Goal: Information Seeking & Learning: Check status

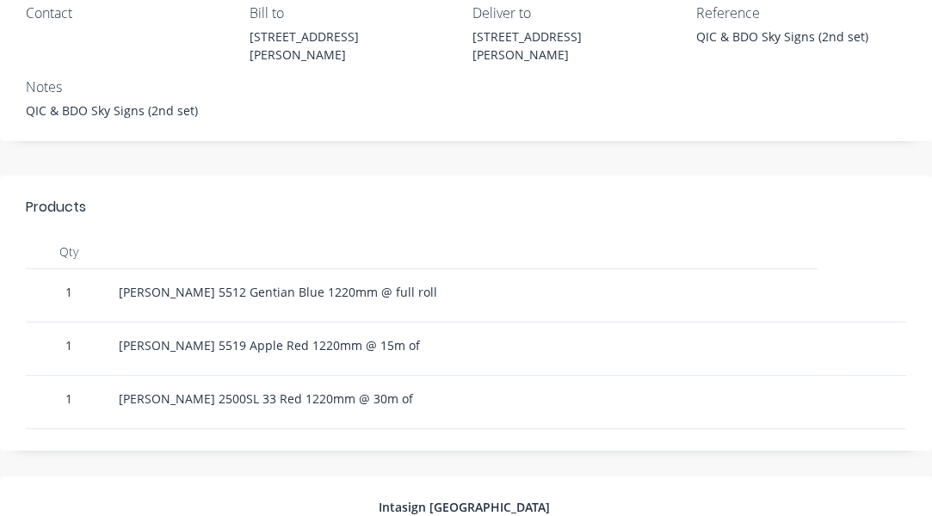
scroll to position [322, 0]
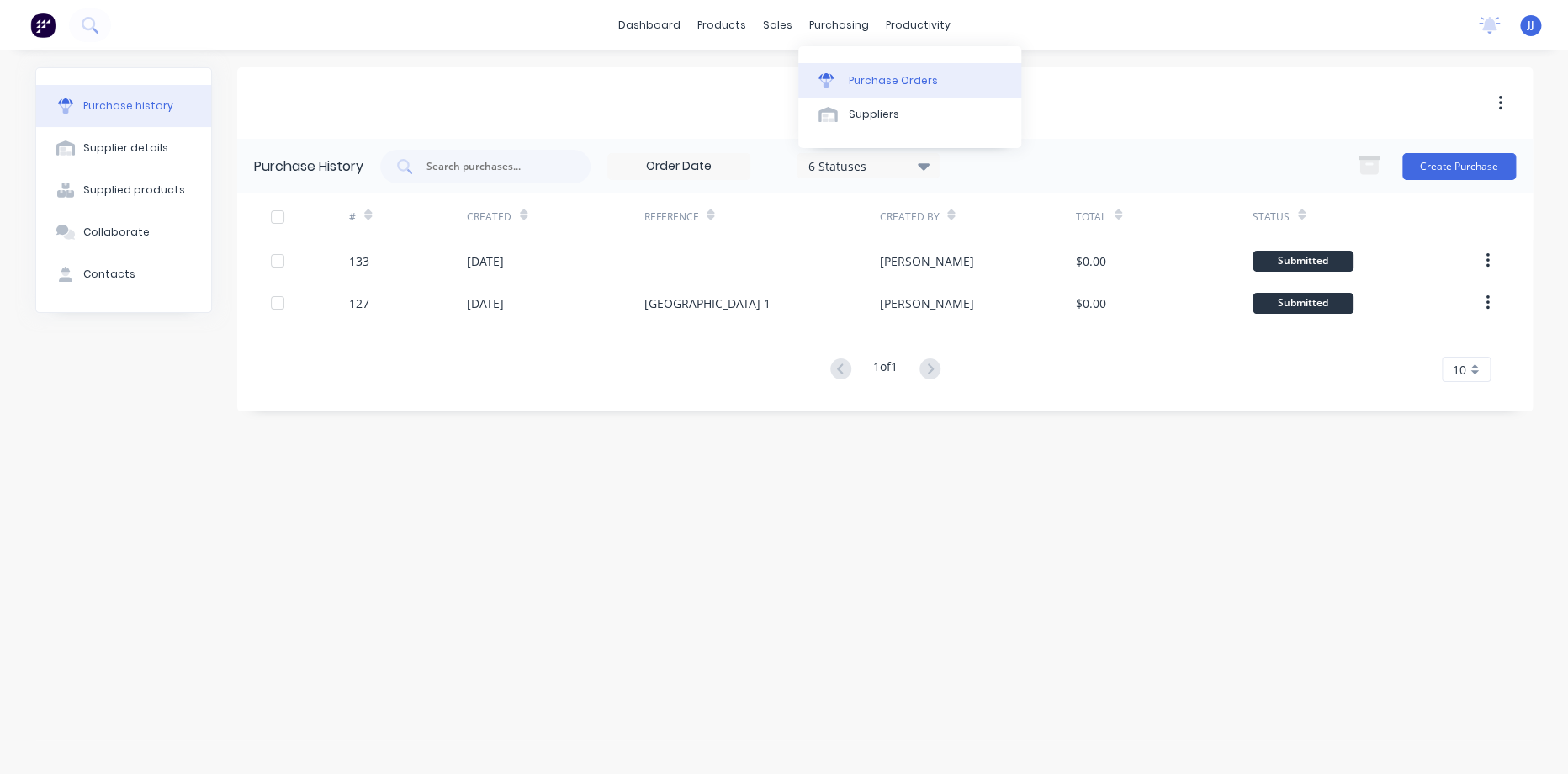
click at [865, 81] on div "Purchase Orders" at bounding box center [893, 80] width 89 height 15
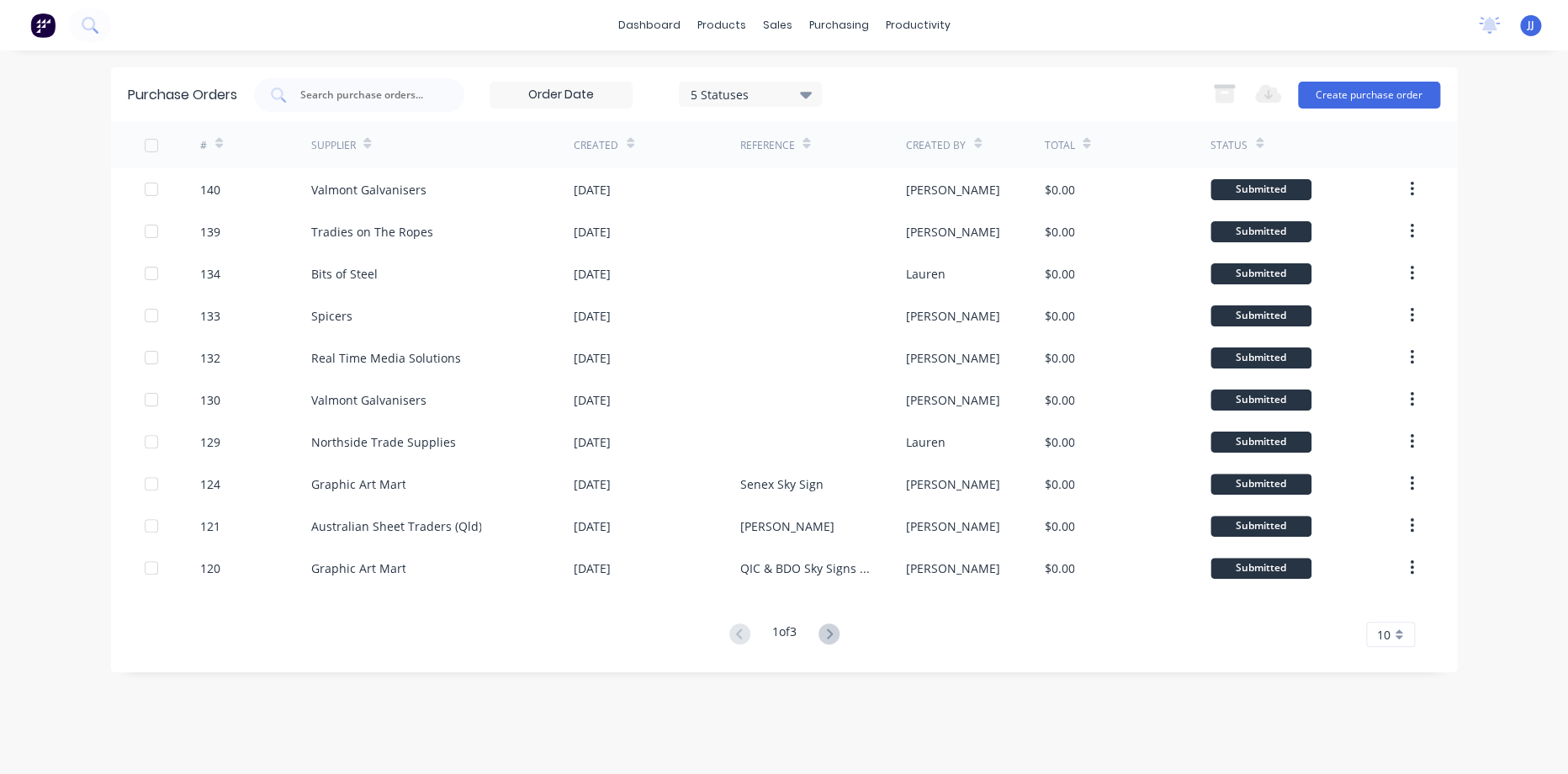
click at [807, 98] on icon at bounding box center [806, 95] width 12 height 7
click at [819, 148] on button "All" at bounding box center [785, 138] width 210 height 33
click at [953, 670] on div "Purchase Orders 7 Statuses 7 Statuses Export to Excel (XLSX) Create purchase or…" at bounding box center [784, 412] width 1346 height 690
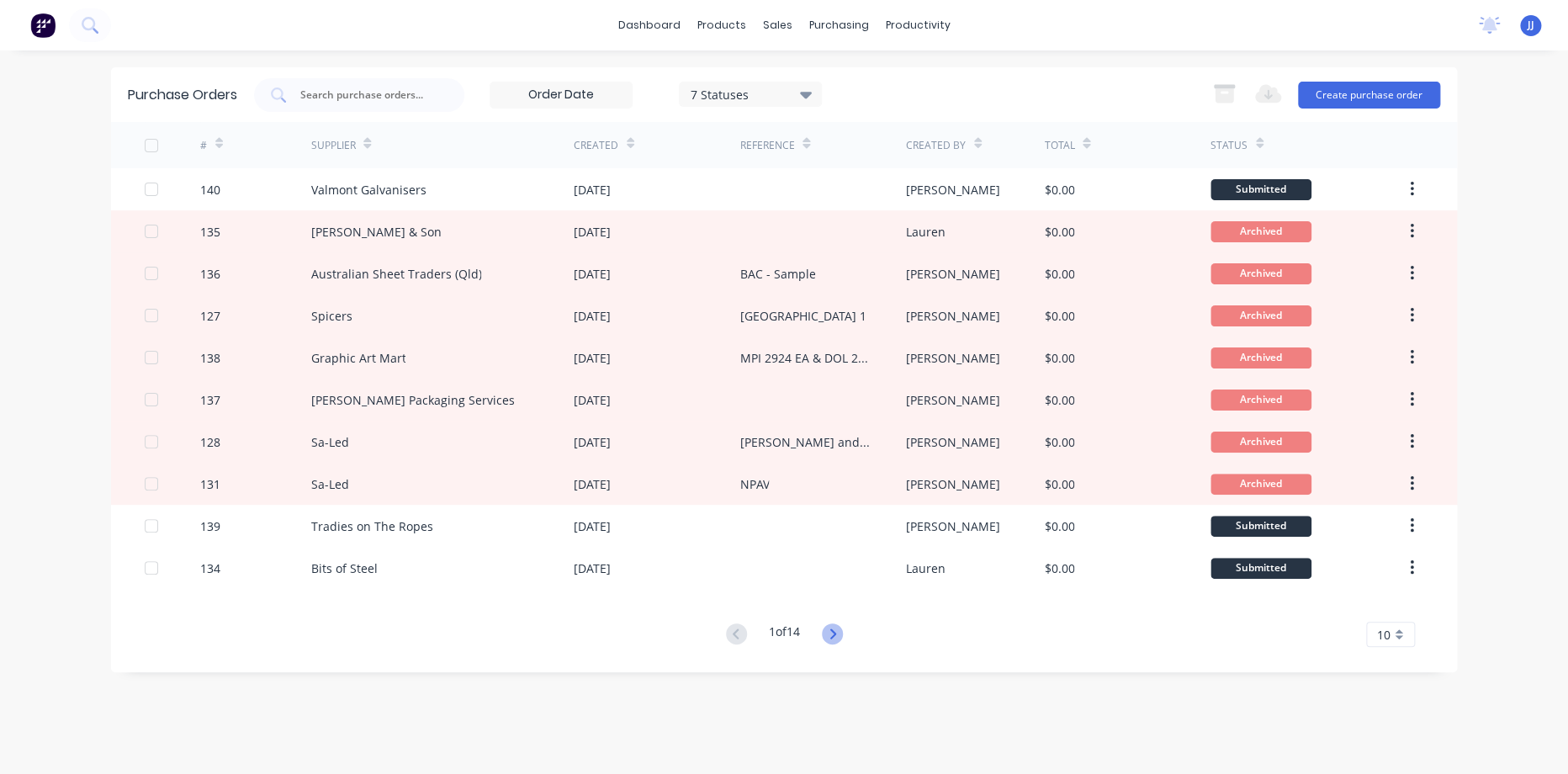
click at [833, 636] on icon at bounding box center [832, 633] width 6 height 10
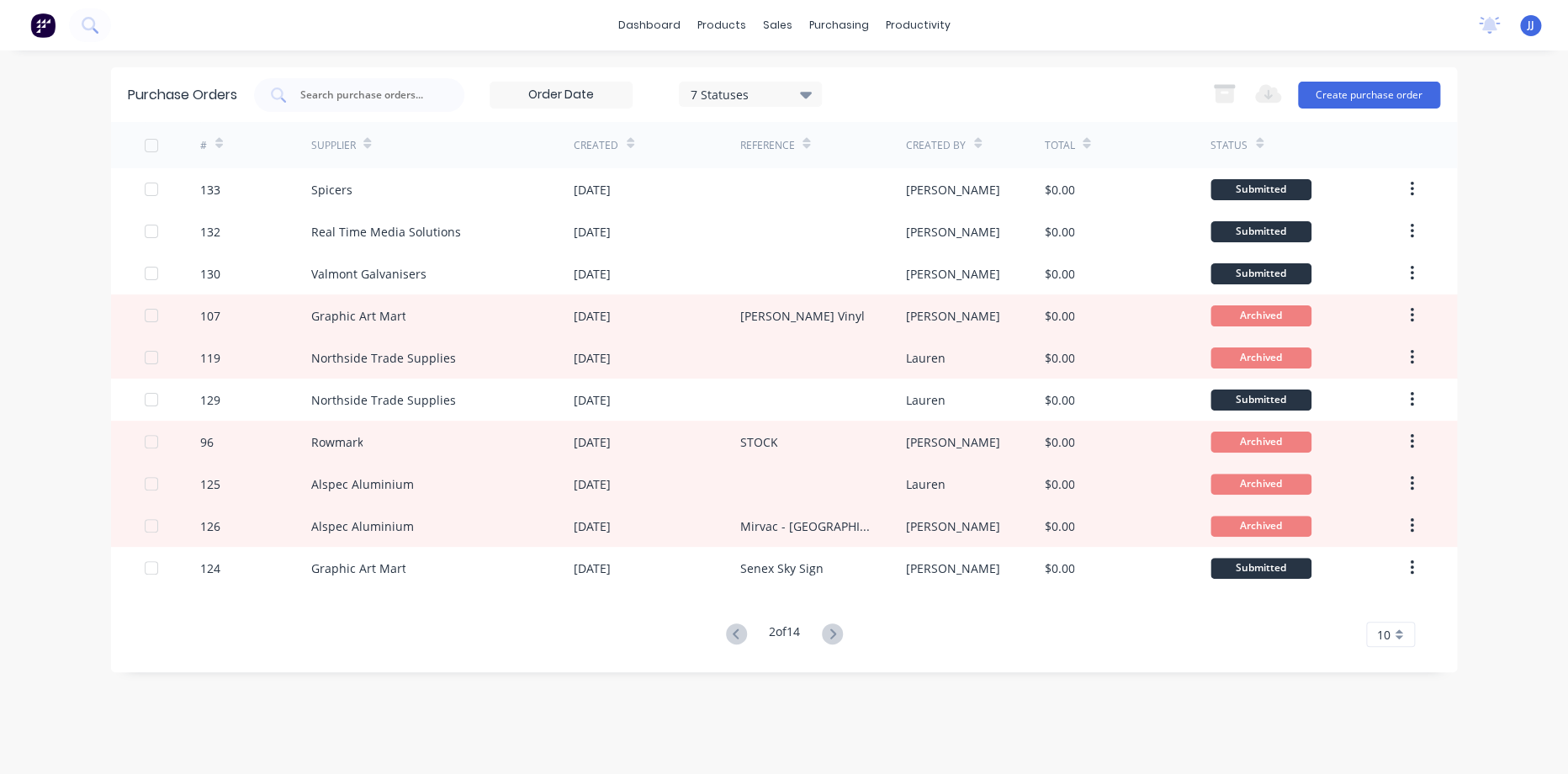
click at [833, 636] on icon at bounding box center [832, 633] width 6 height 10
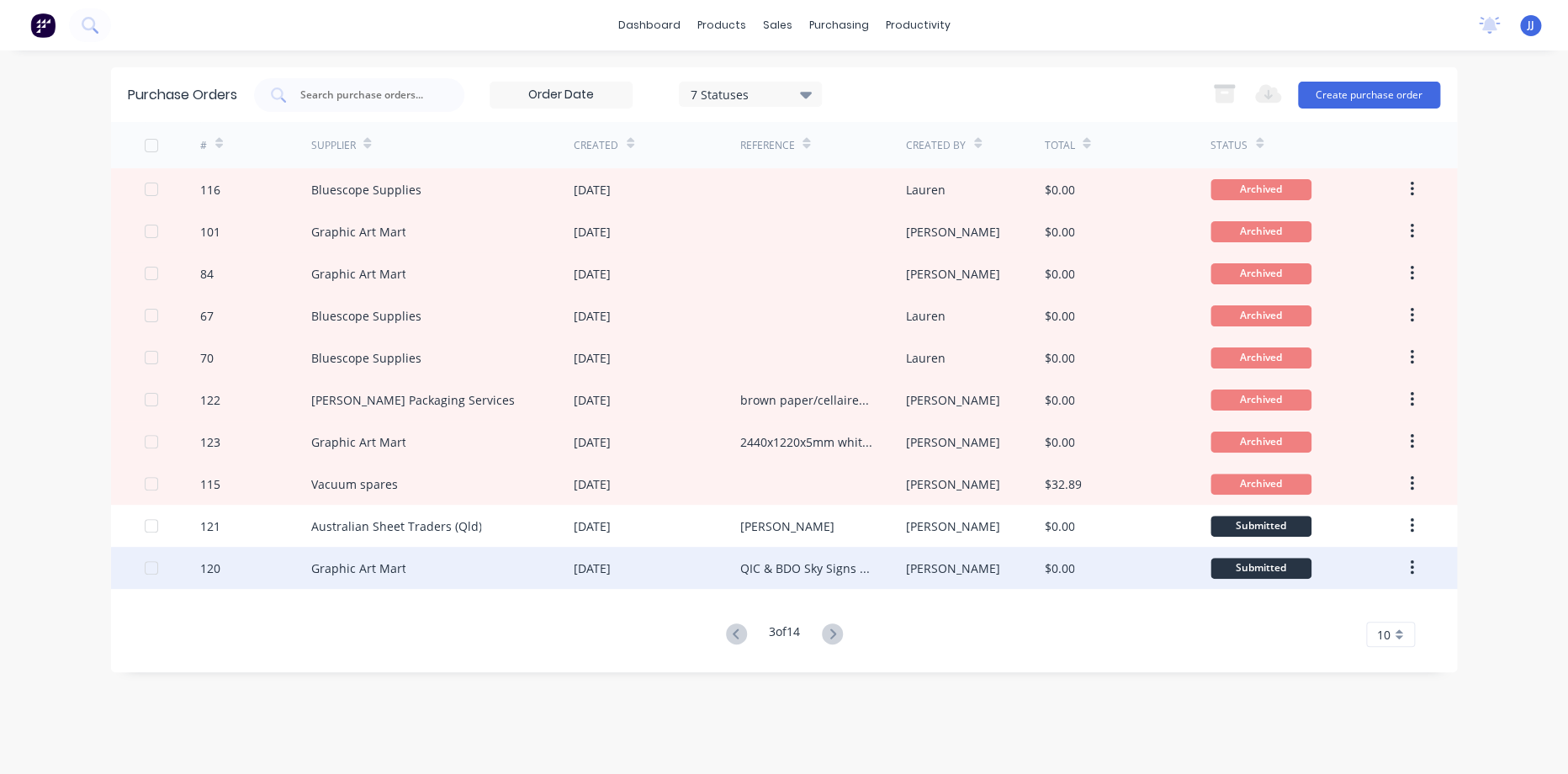
click at [867, 564] on div "QIC & BDO Sky Signs (2nd set)" at bounding box center [805, 568] width 132 height 18
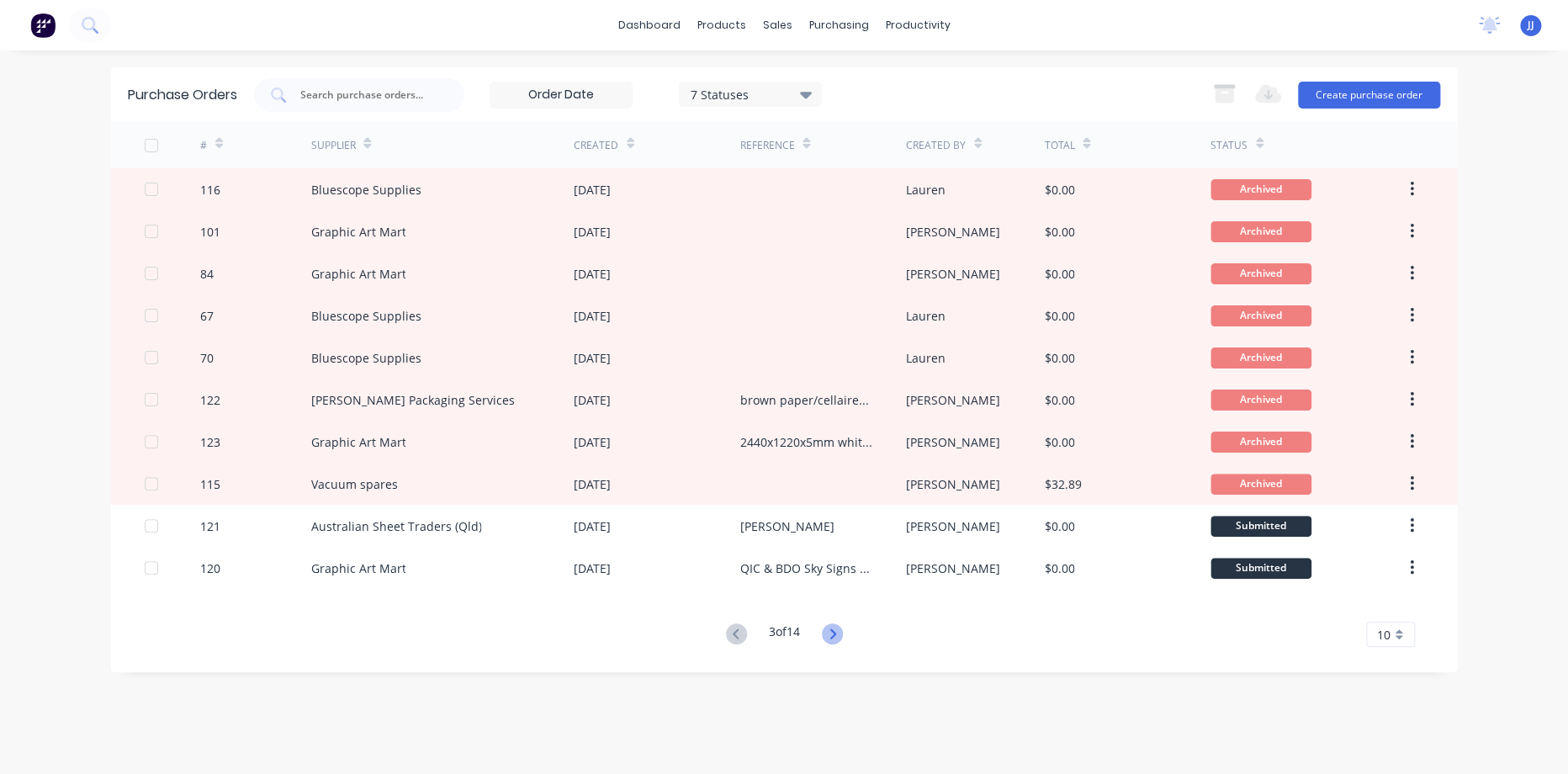
click at [833, 628] on icon at bounding box center [832, 633] width 6 height 10
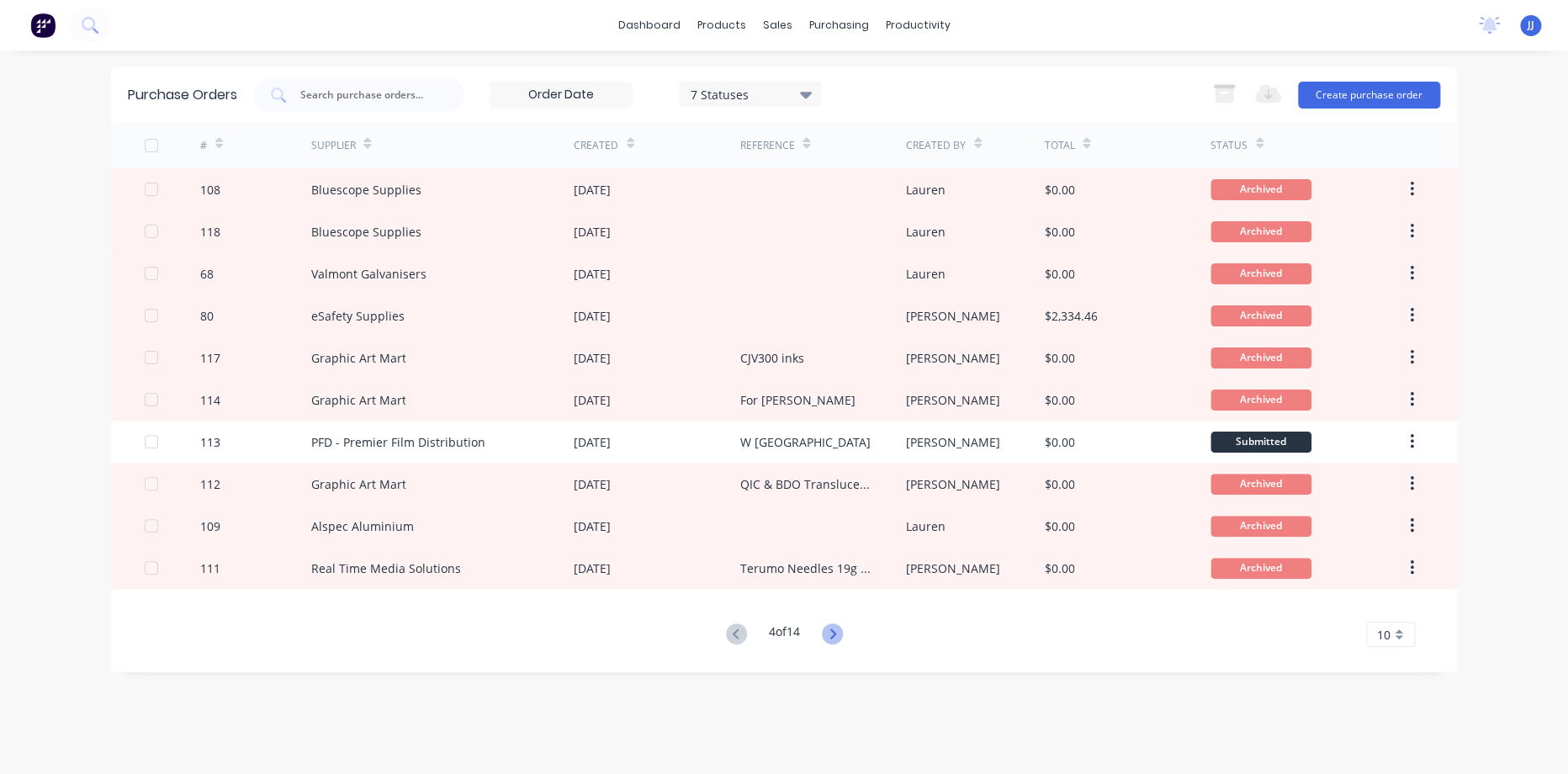
click at [833, 630] on icon at bounding box center [833, 634] width 22 height 22
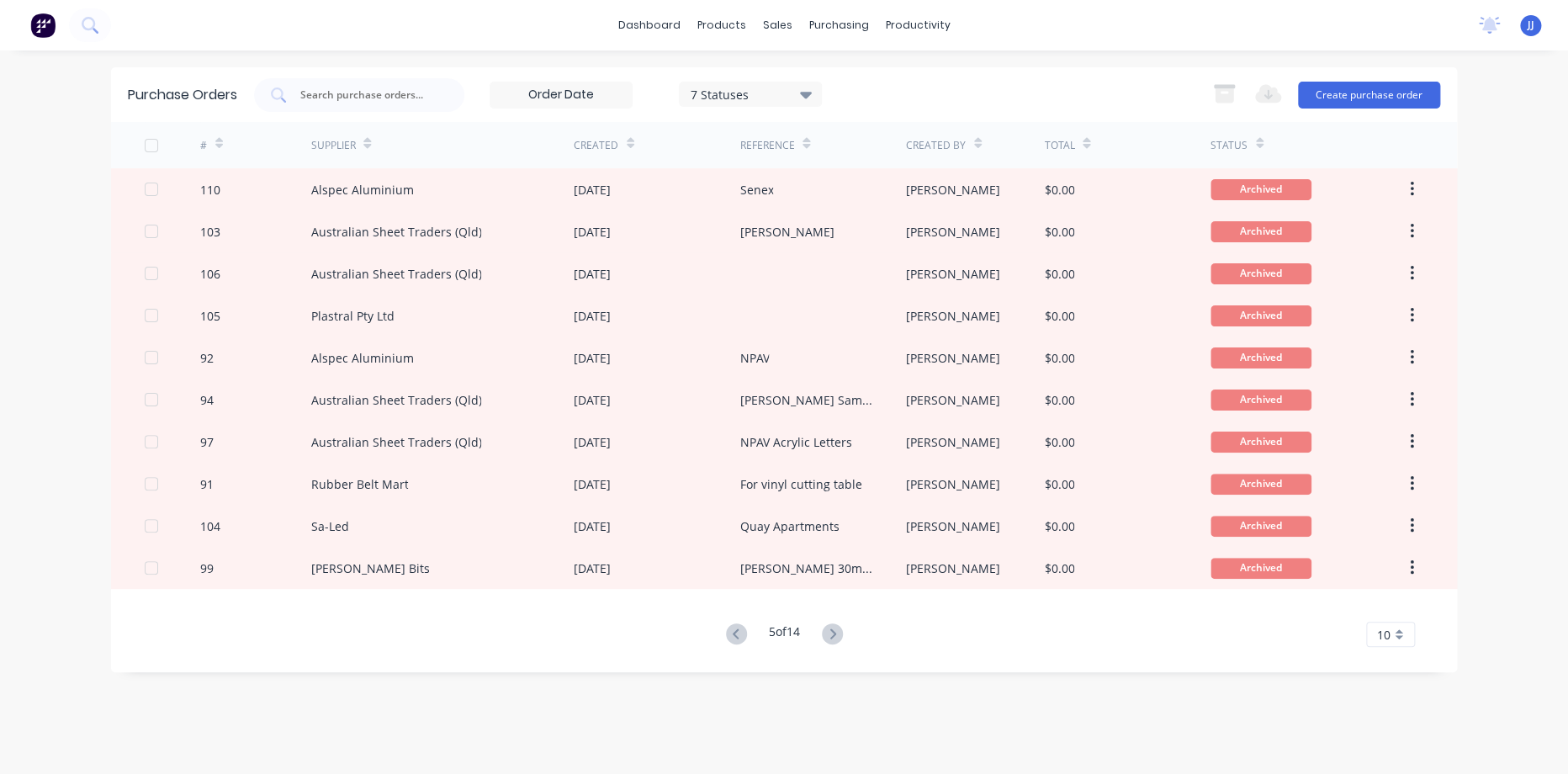
click at [833, 630] on icon at bounding box center [833, 634] width 22 height 22
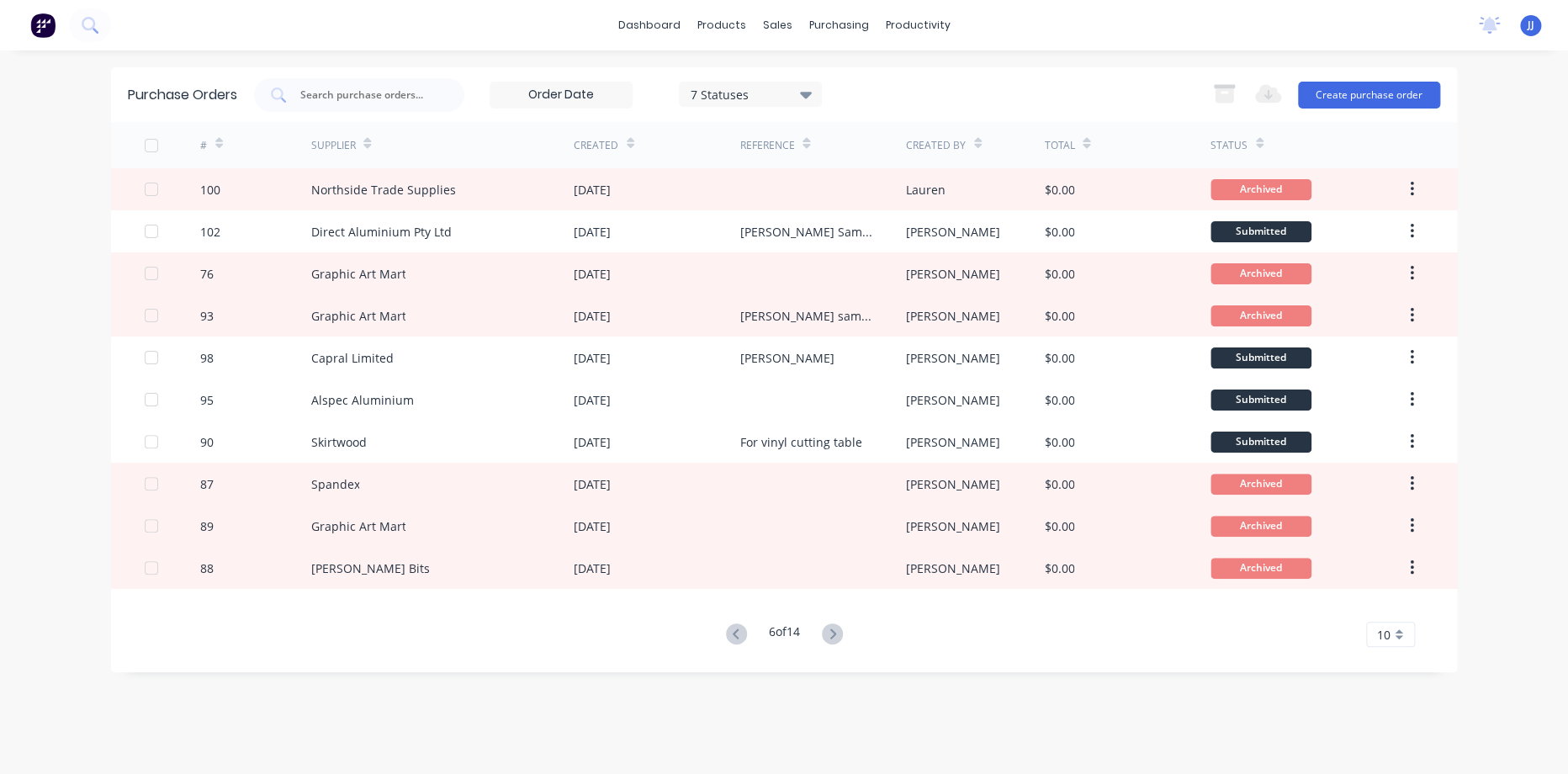
click at [833, 630] on icon at bounding box center [832, 633] width 6 height 10
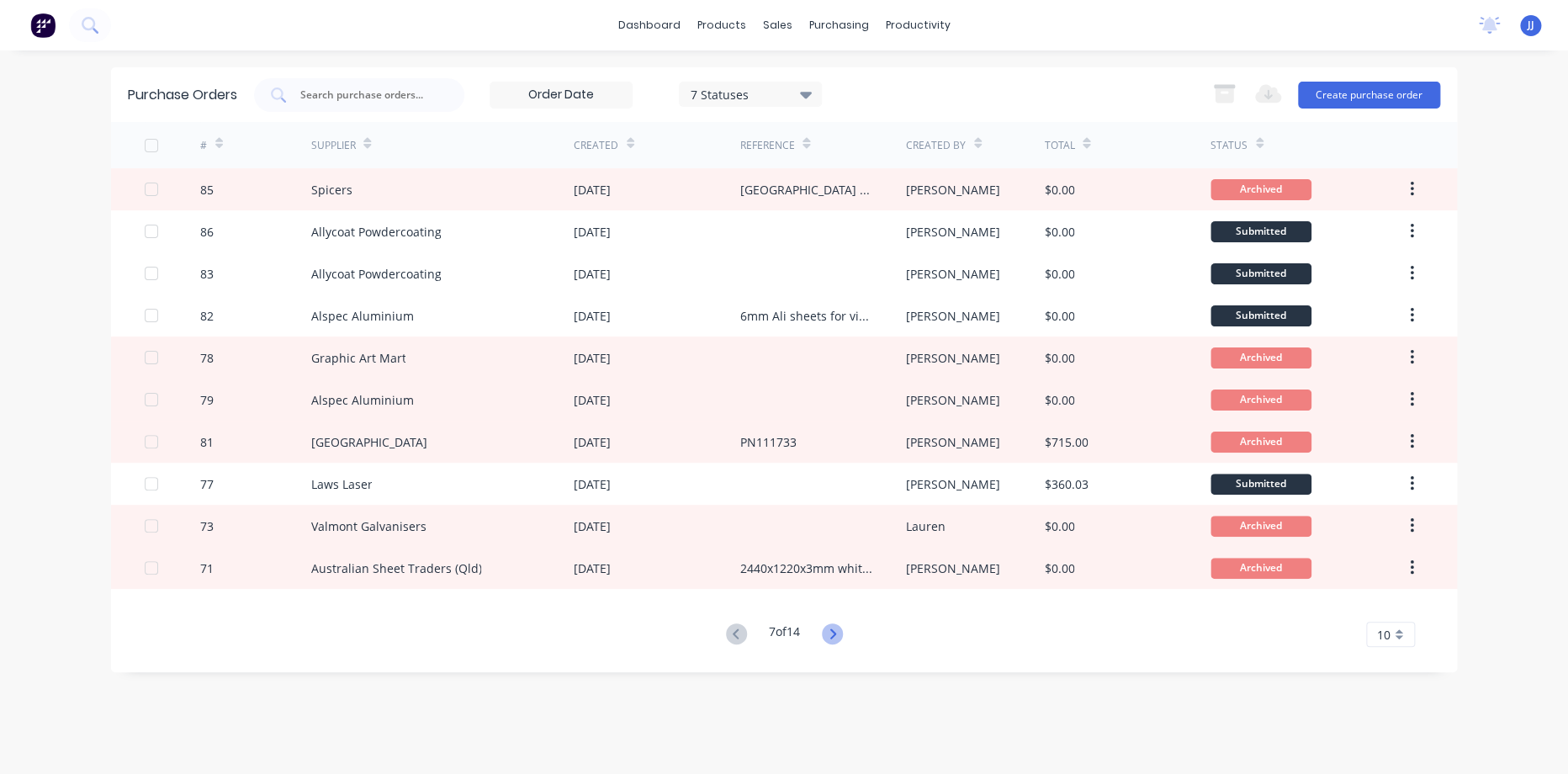
click at [835, 629] on icon at bounding box center [833, 634] width 22 height 22
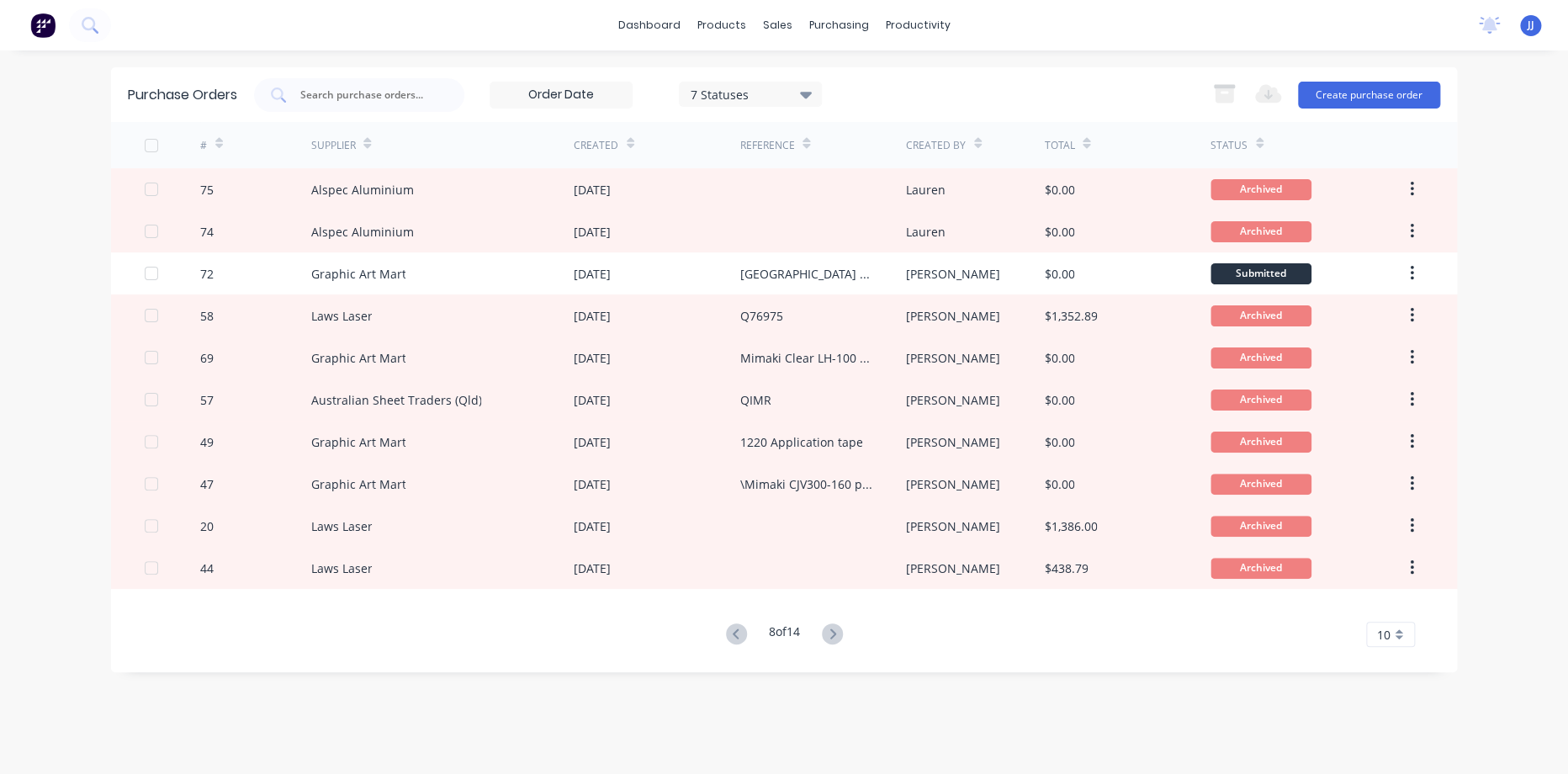
click at [835, 629] on icon at bounding box center [833, 634] width 22 height 22
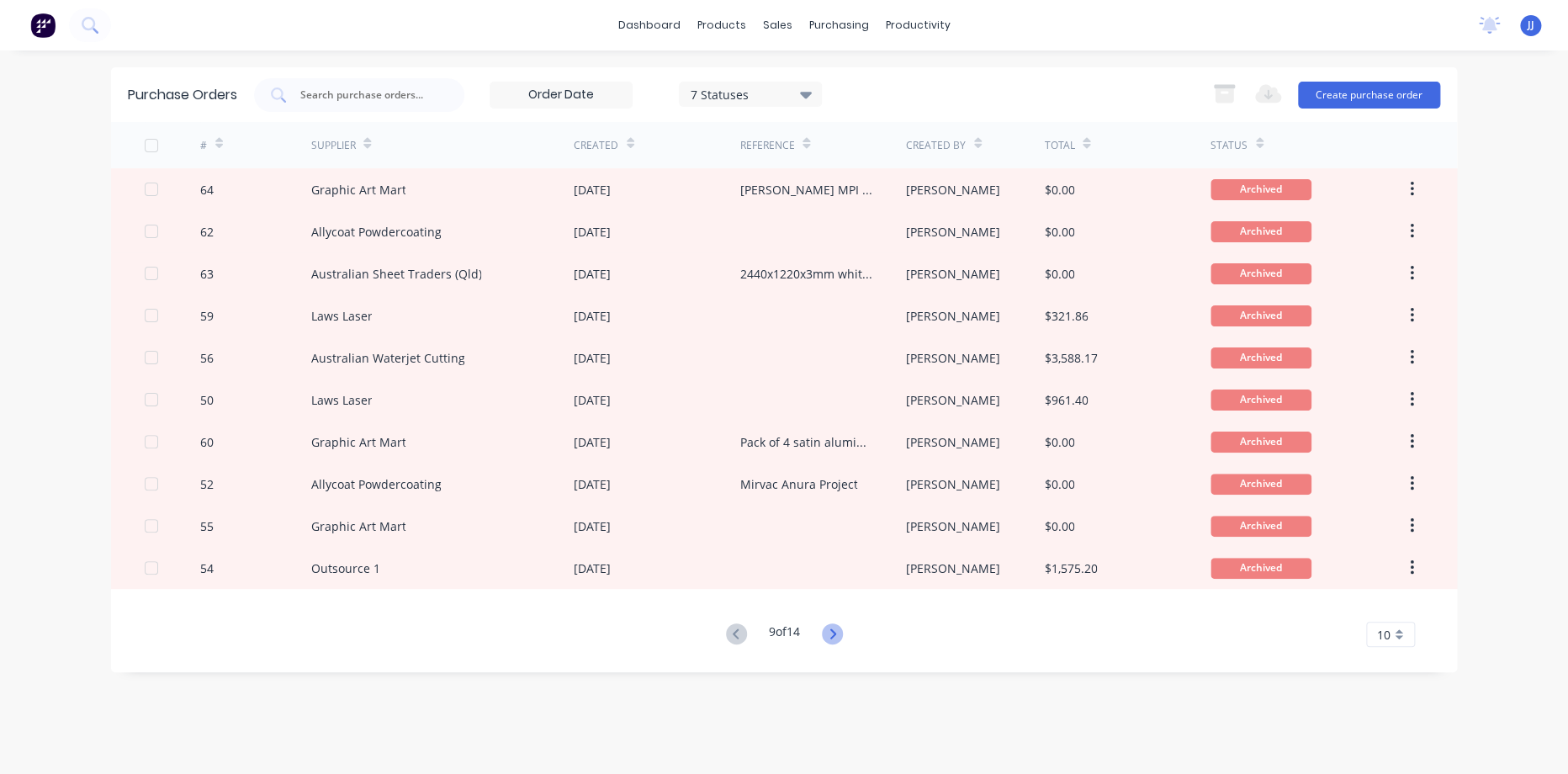
click at [835, 630] on icon at bounding box center [832, 633] width 6 height 10
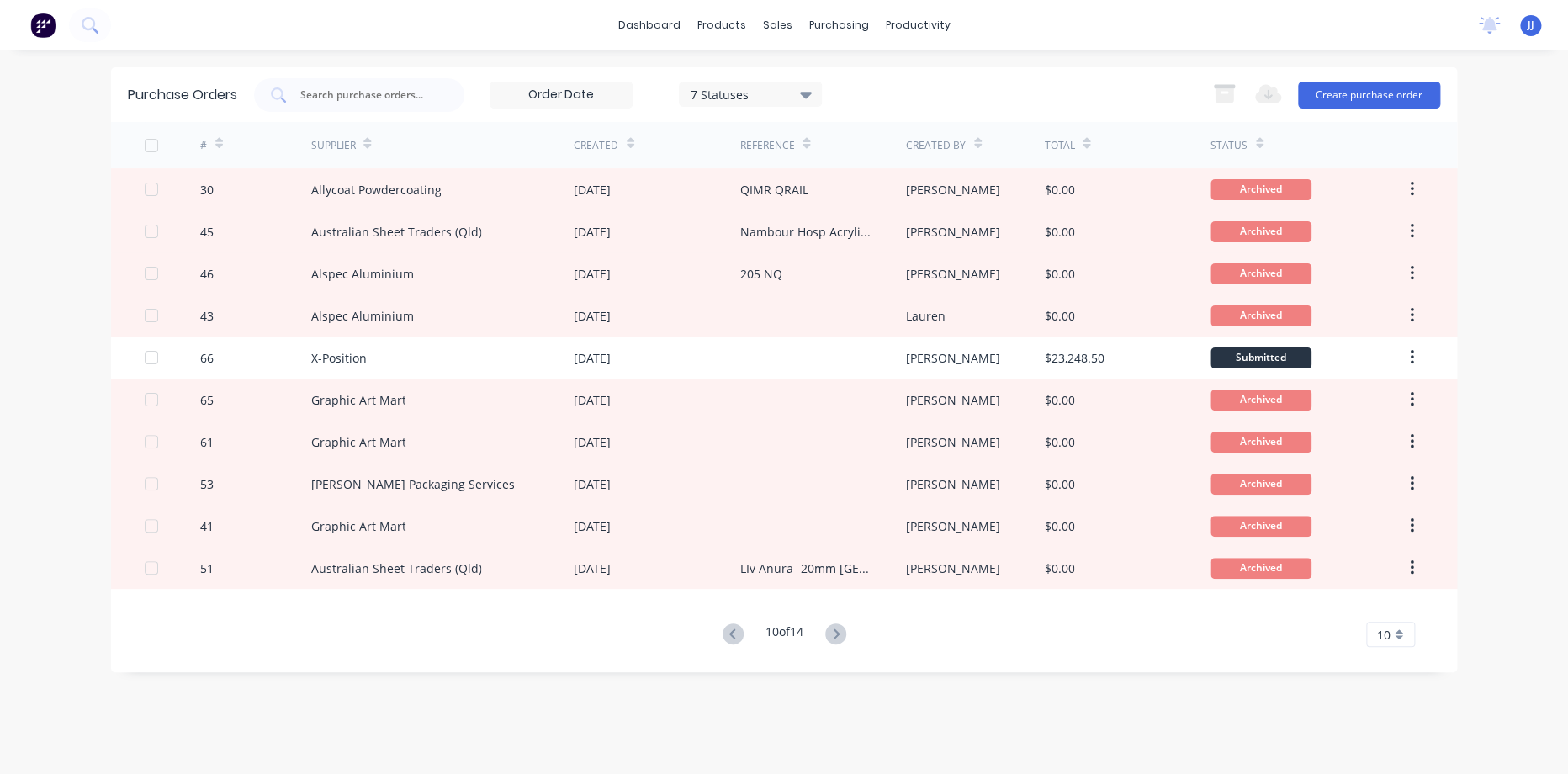
click at [835, 630] on icon at bounding box center [836, 634] width 22 height 22
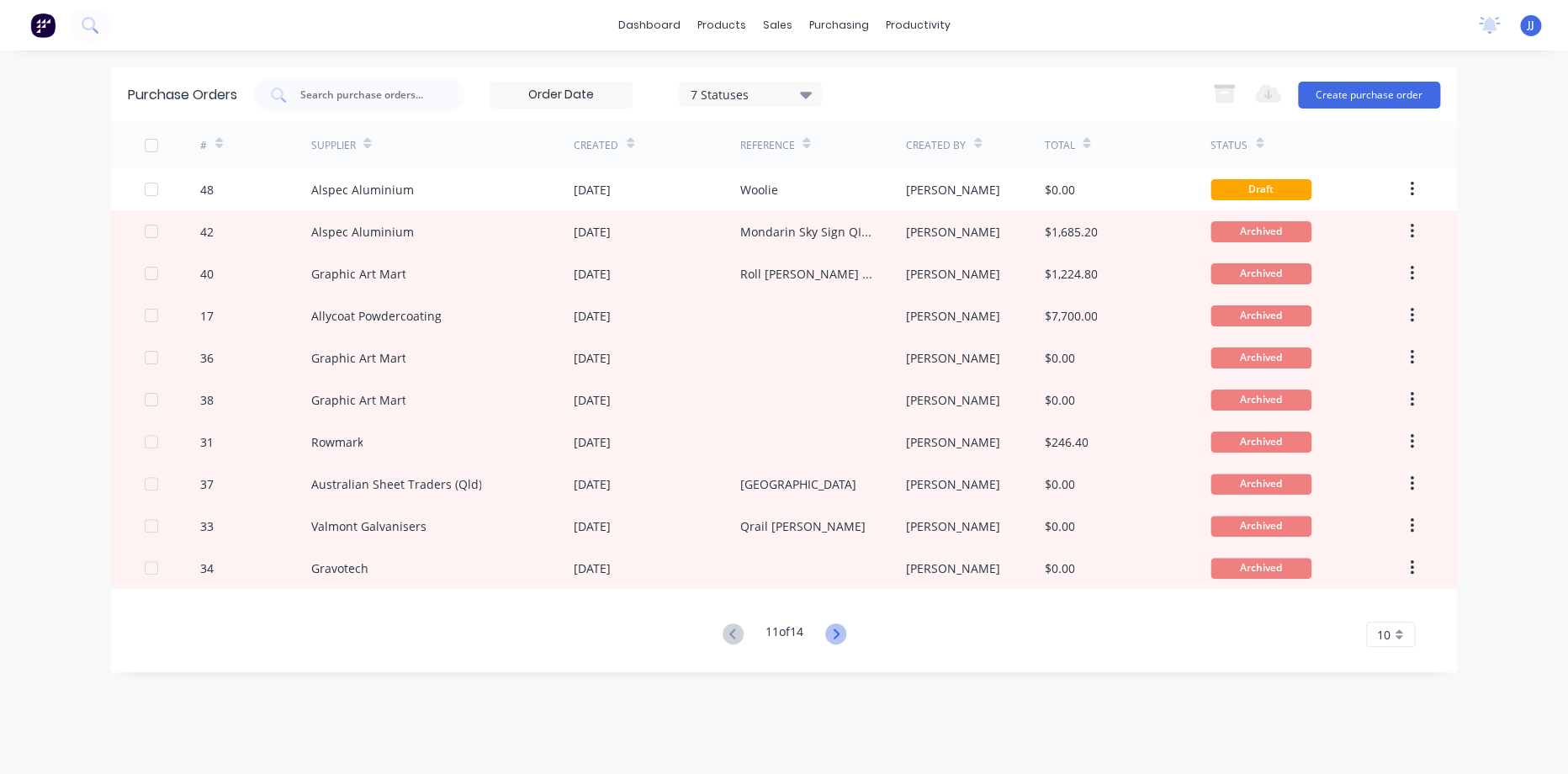
click at [829, 634] on icon at bounding box center [836, 634] width 22 height 22
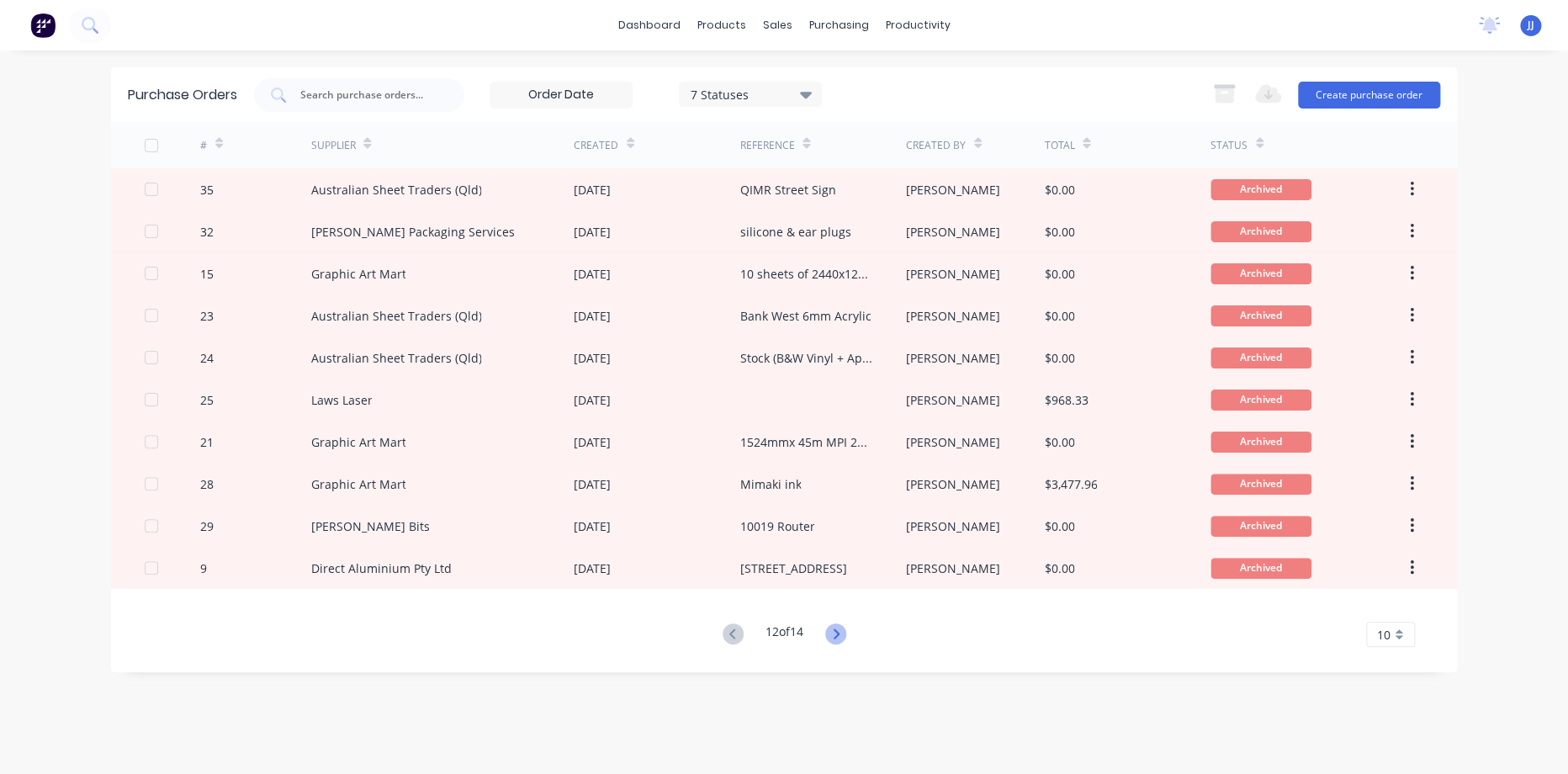
click at [830, 632] on icon at bounding box center [836, 634] width 22 height 22
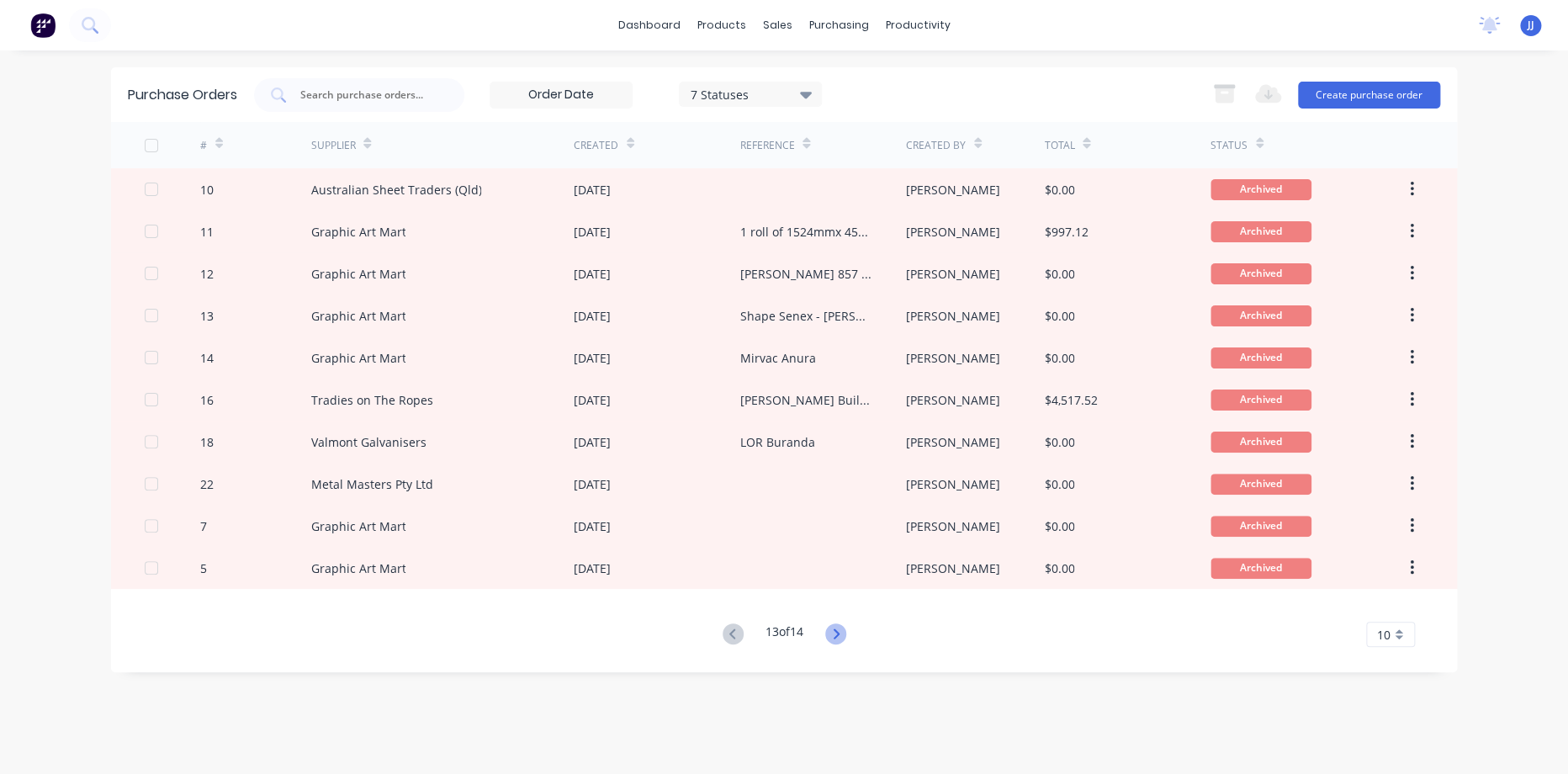
click at [831, 640] on icon at bounding box center [836, 634] width 22 height 22
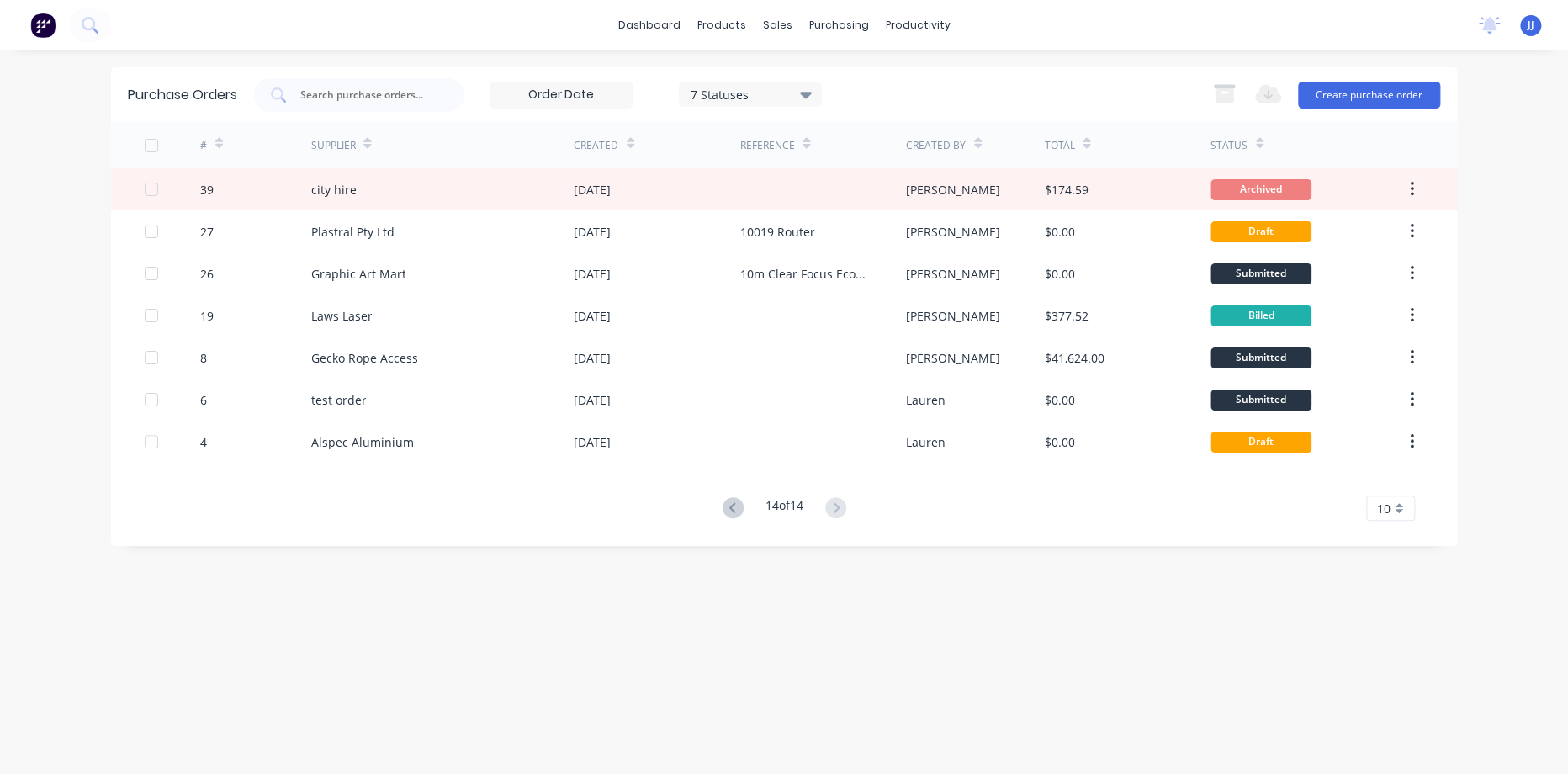
click at [744, 522] on div "Purchase Orders 7 Statuses 7 Statuses Export to Excel (XLSX) Create purchase or…" at bounding box center [784, 307] width 1346 height 479
click at [728, 497] on icon at bounding box center [733, 508] width 22 height 22
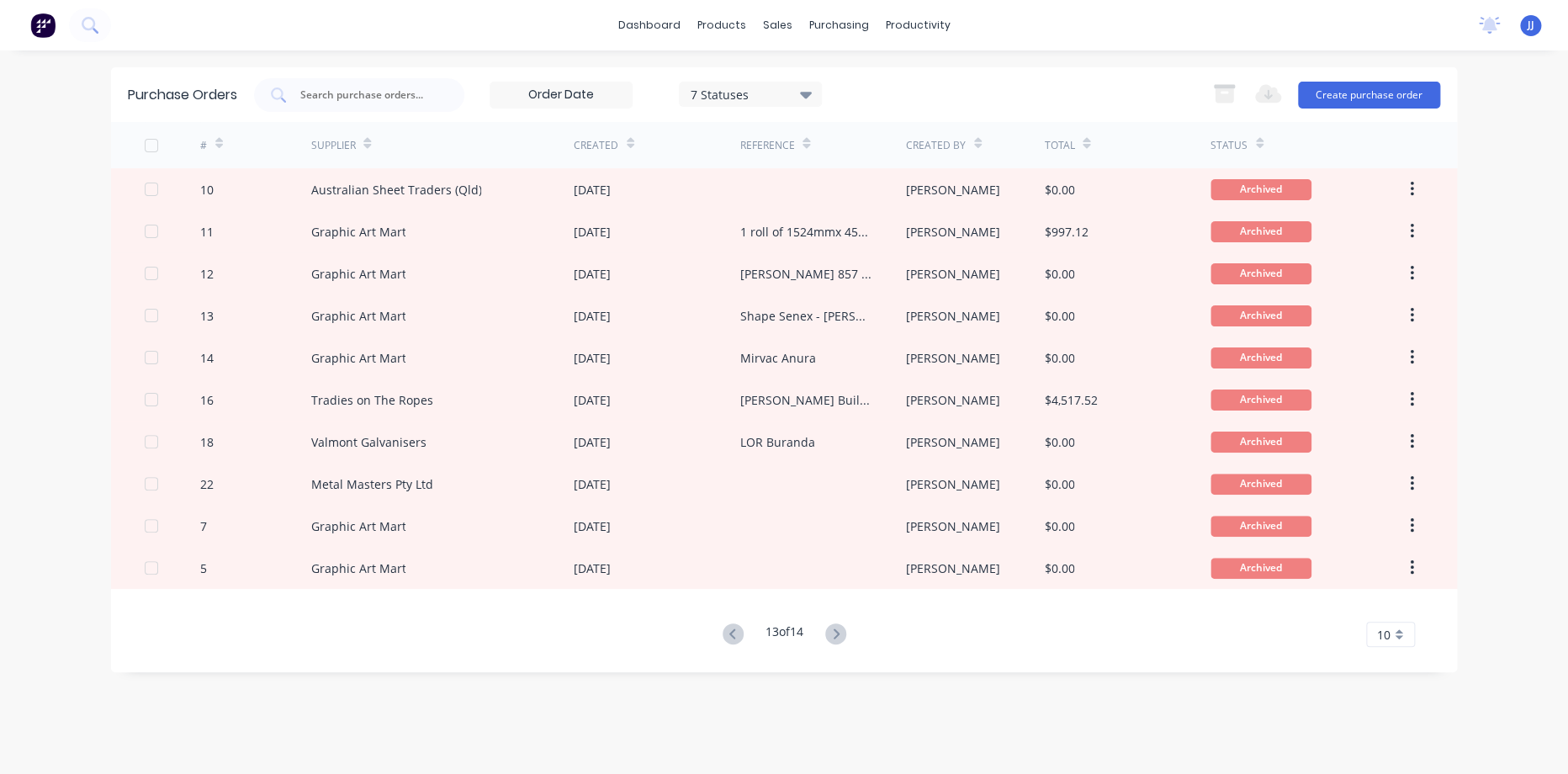
click at [730, 503] on div "27 Mar 2025" at bounding box center [657, 483] width 166 height 42
click at [710, 614] on div "# Supplier Created Reference Created By Total Status 10 Australian Sheet Trader…" at bounding box center [784, 384] width 1346 height 525
click at [718, 635] on button at bounding box center [733, 634] width 31 height 24
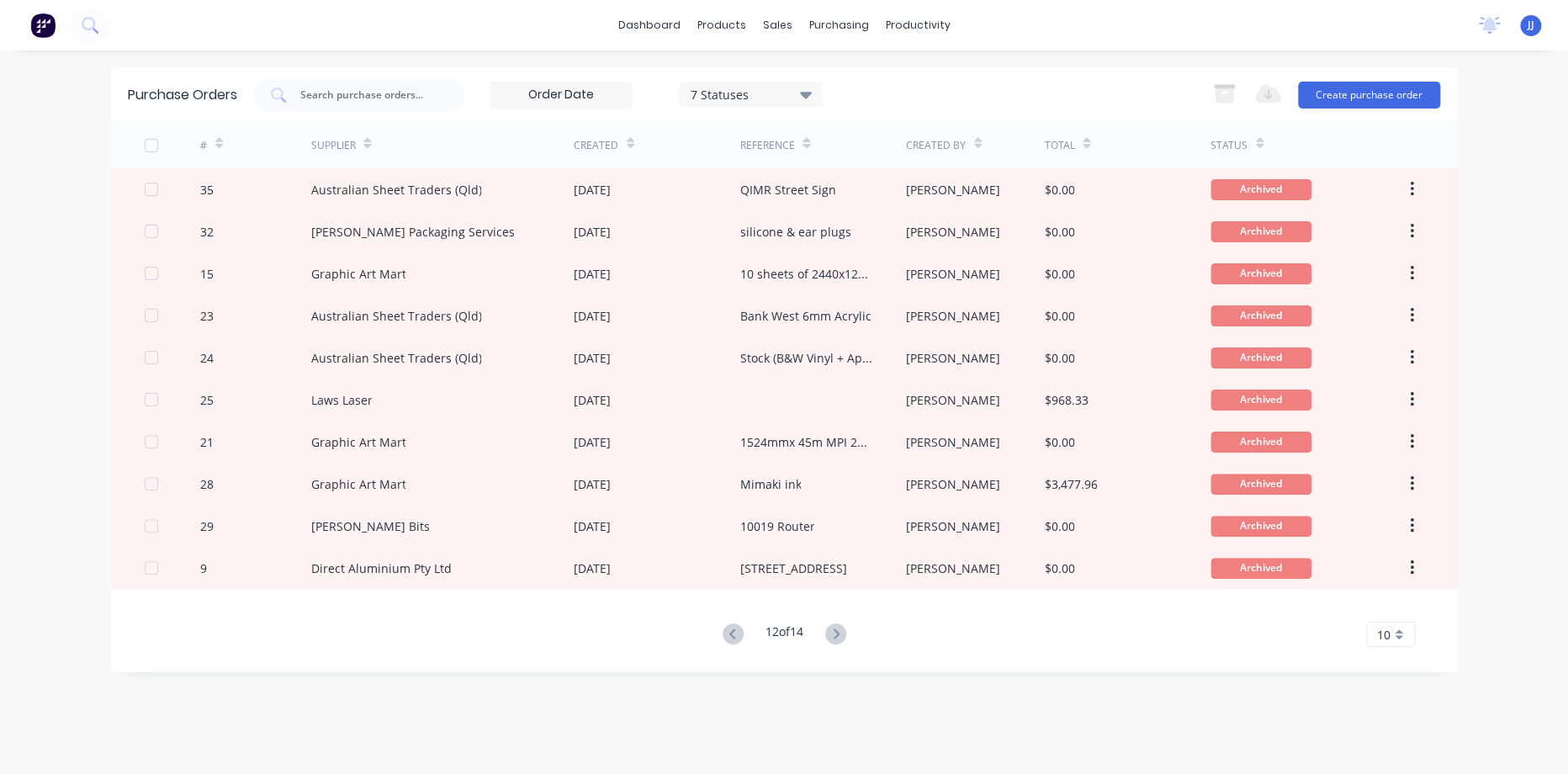
click at [722, 635] on icon at bounding box center [733, 634] width 22 height 22
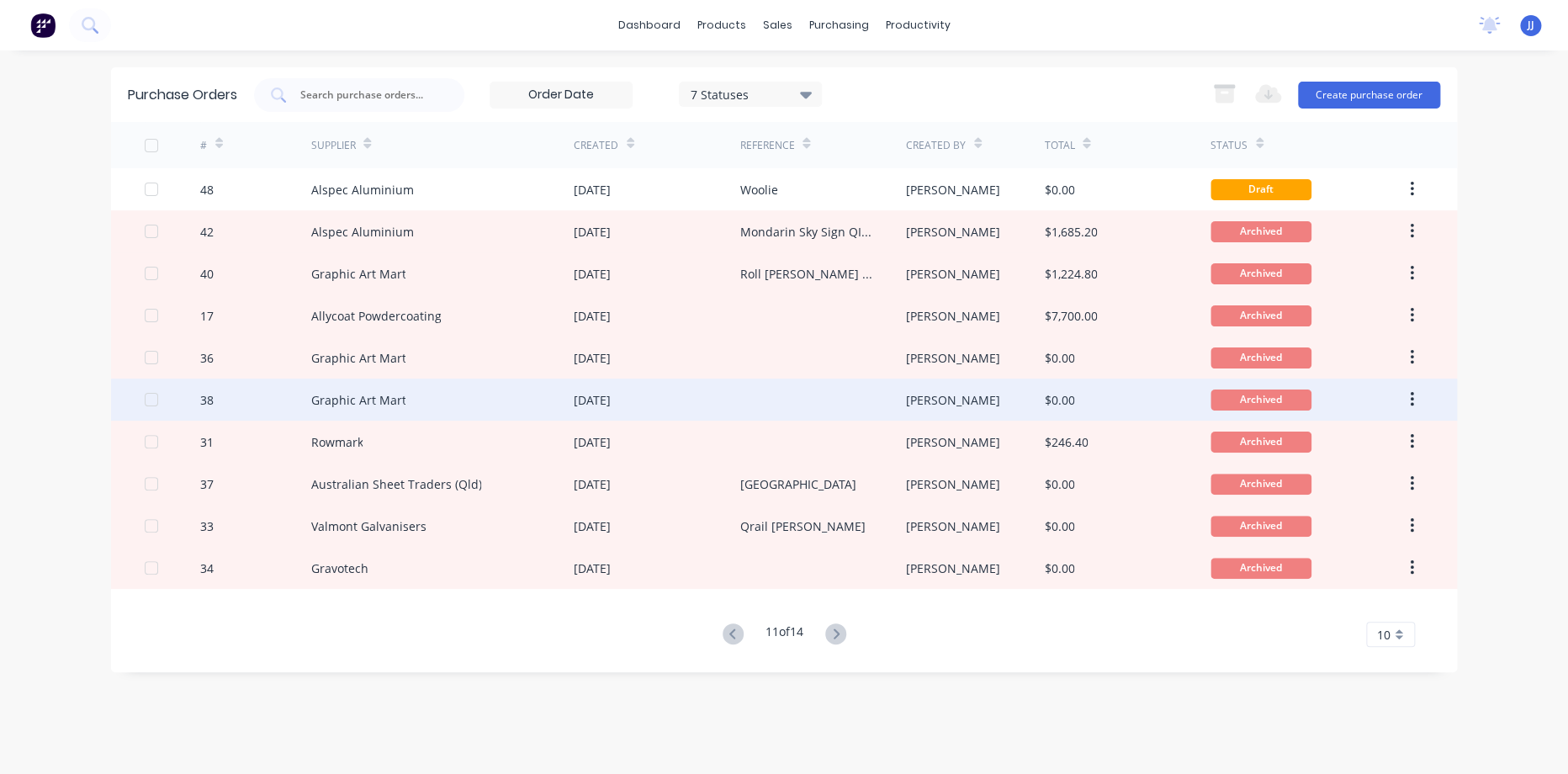
click at [654, 392] on div "16 Apr 2025" at bounding box center [657, 399] width 166 height 42
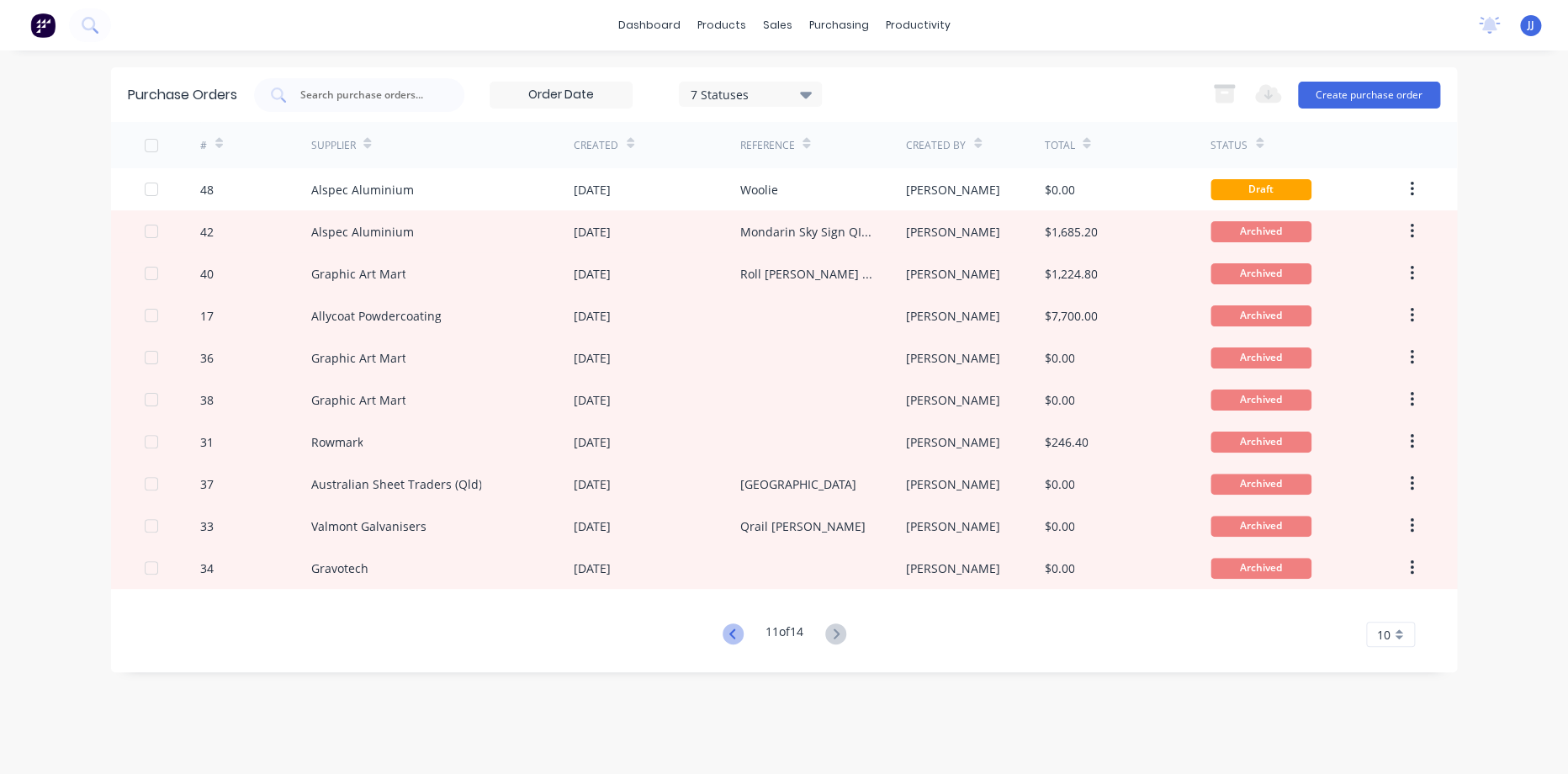
click at [726, 629] on icon at bounding box center [733, 634] width 22 height 22
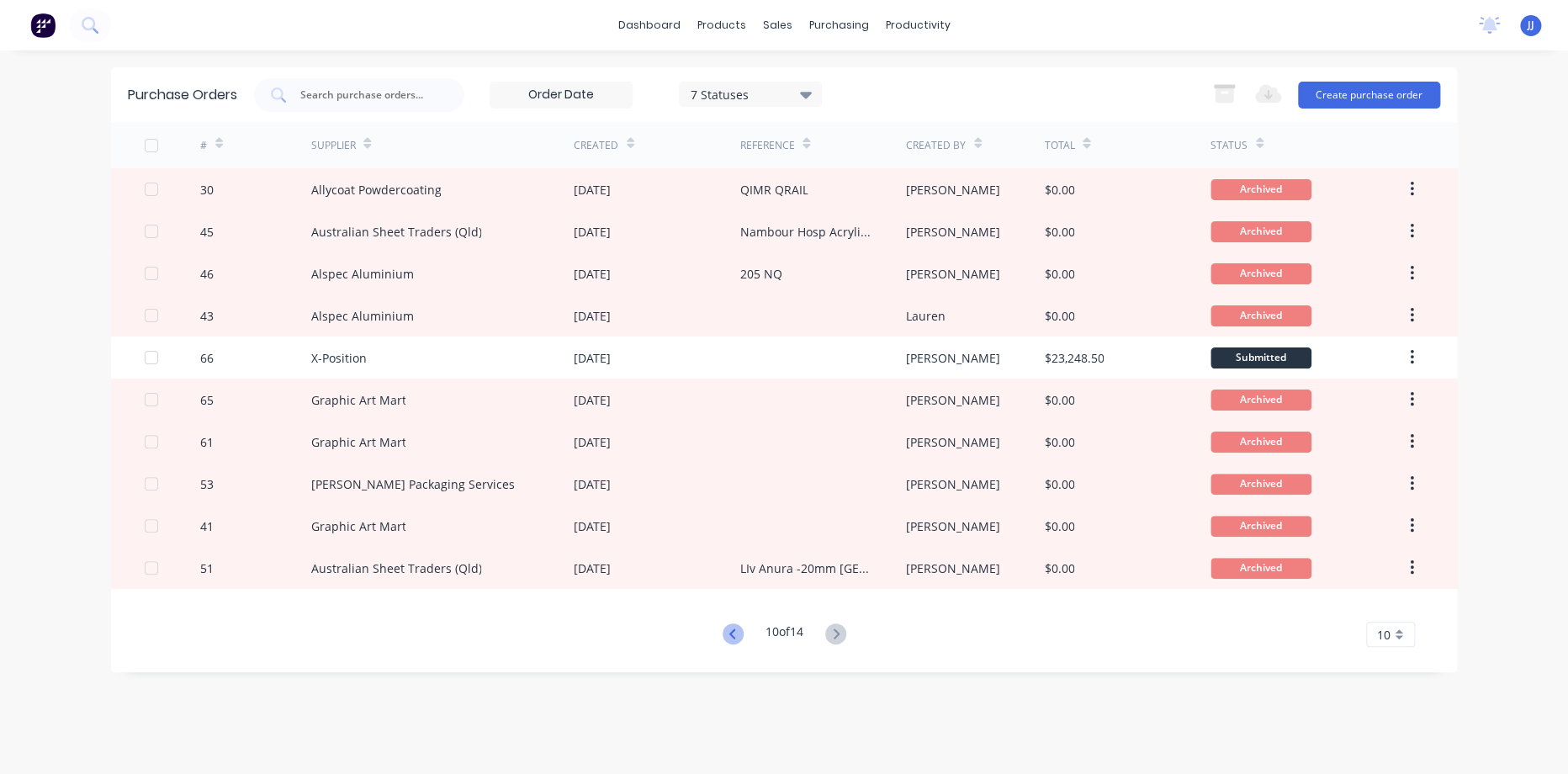
click at [733, 636] on icon at bounding box center [733, 634] width 22 height 22
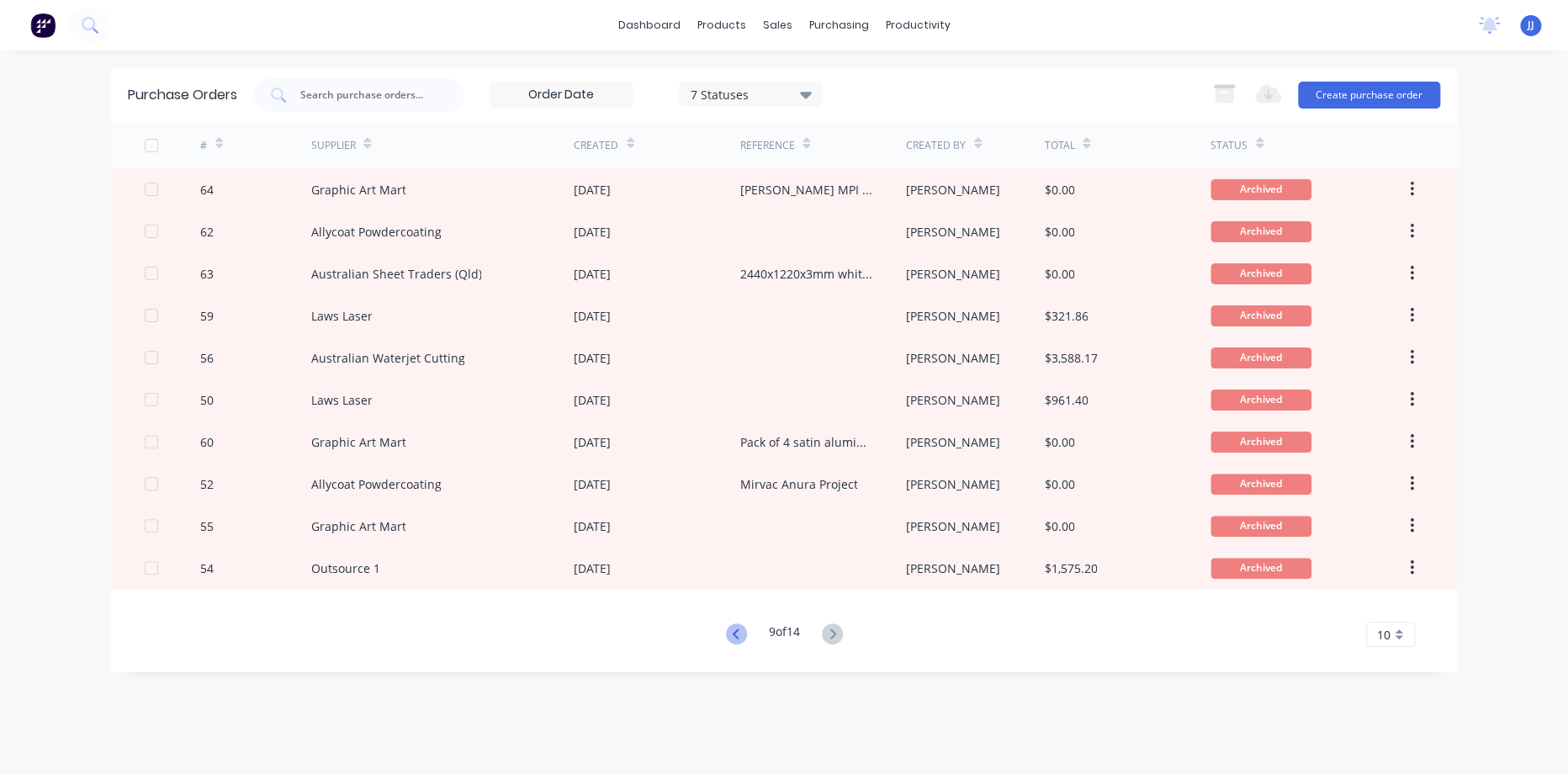
click at [727, 638] on icon at bounding box center [737, 634] width 22 height 22
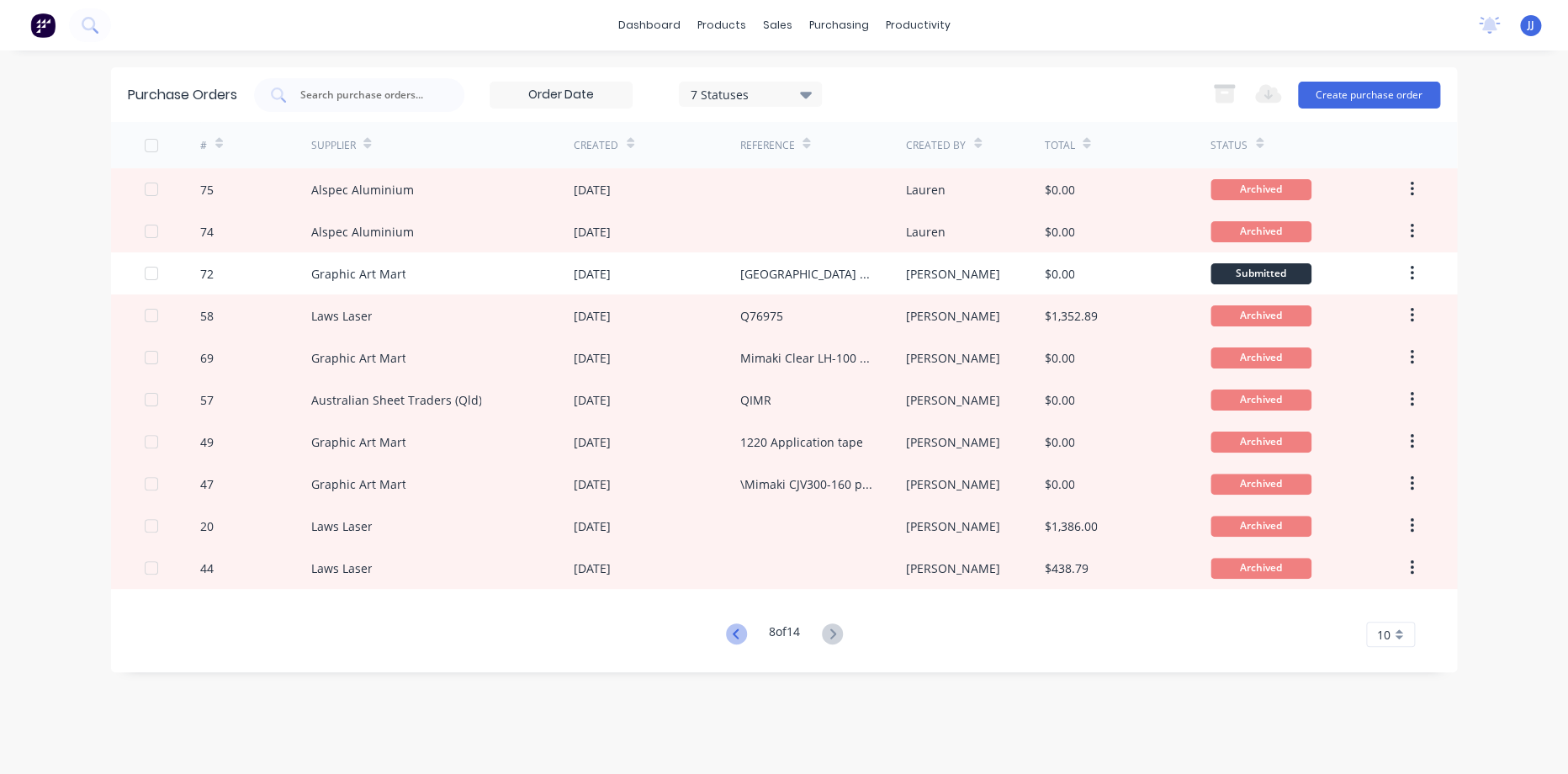
click at [726, 630] on icon at bounding box center [737, 634] width 22 height 22
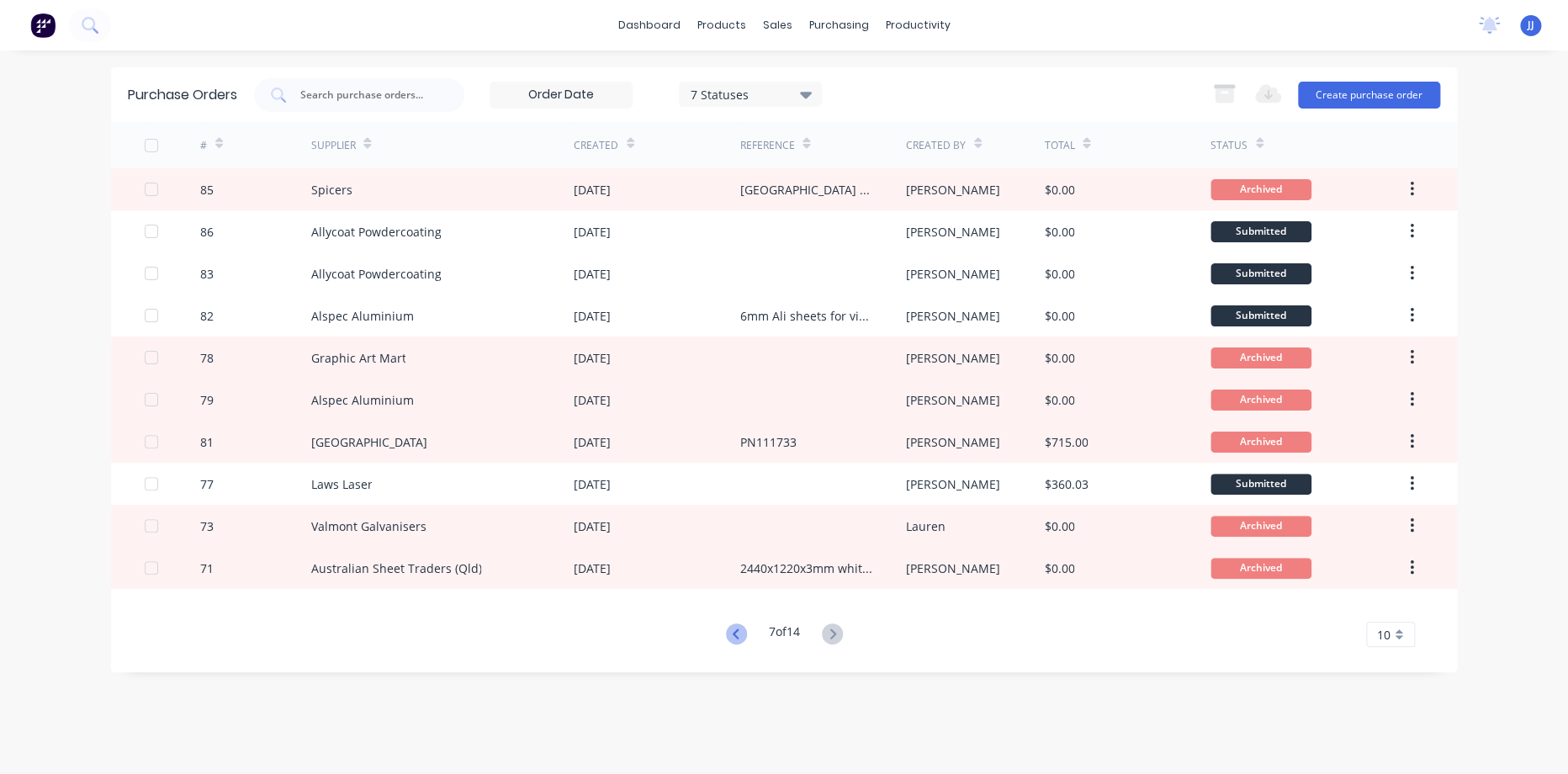
click at [733, 636] on icon at bounding box center [735, 633] width 6 height 10
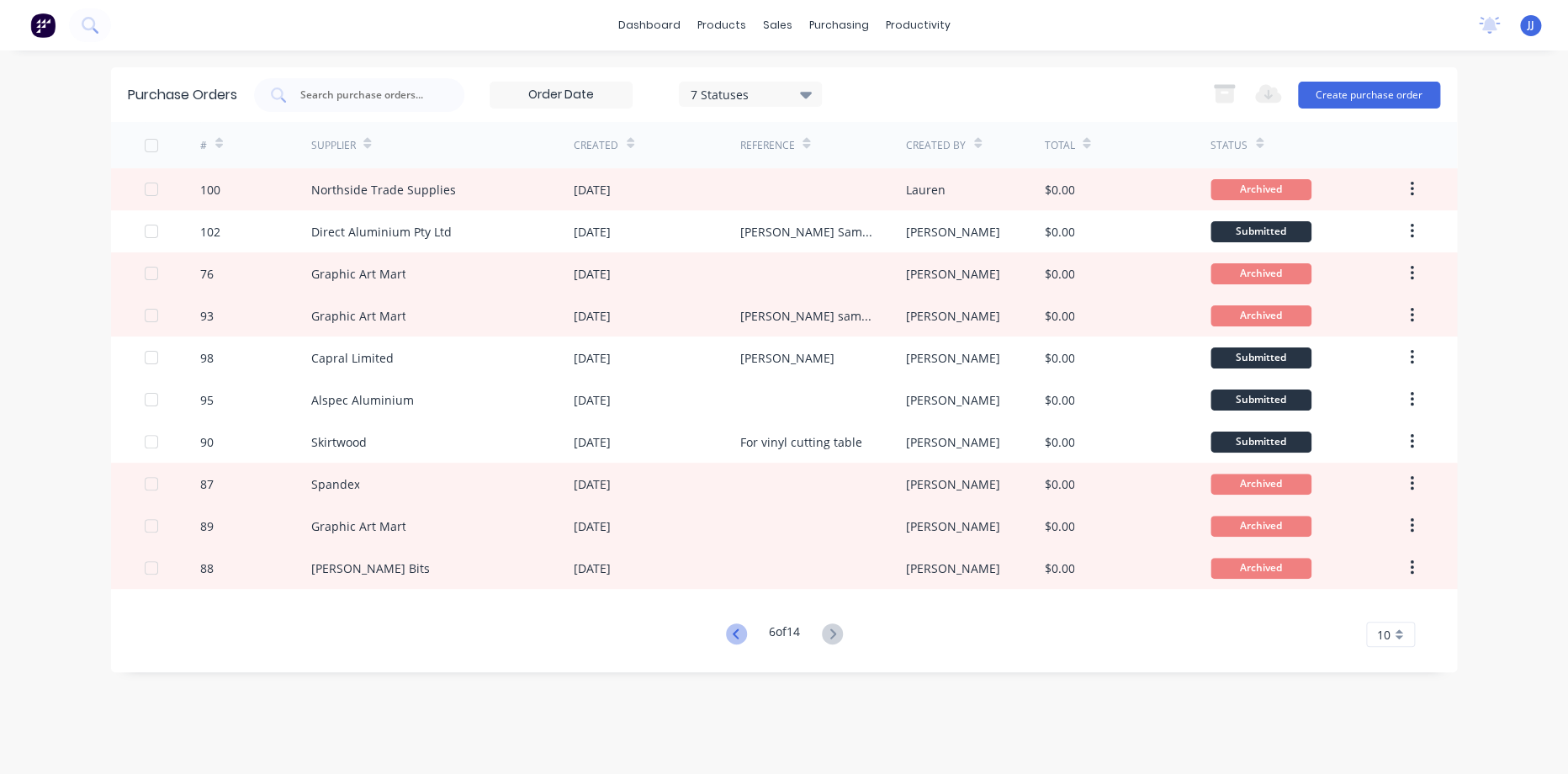
click at [734, 634] on icon at bounding box center [737, 634] width 22 height 22
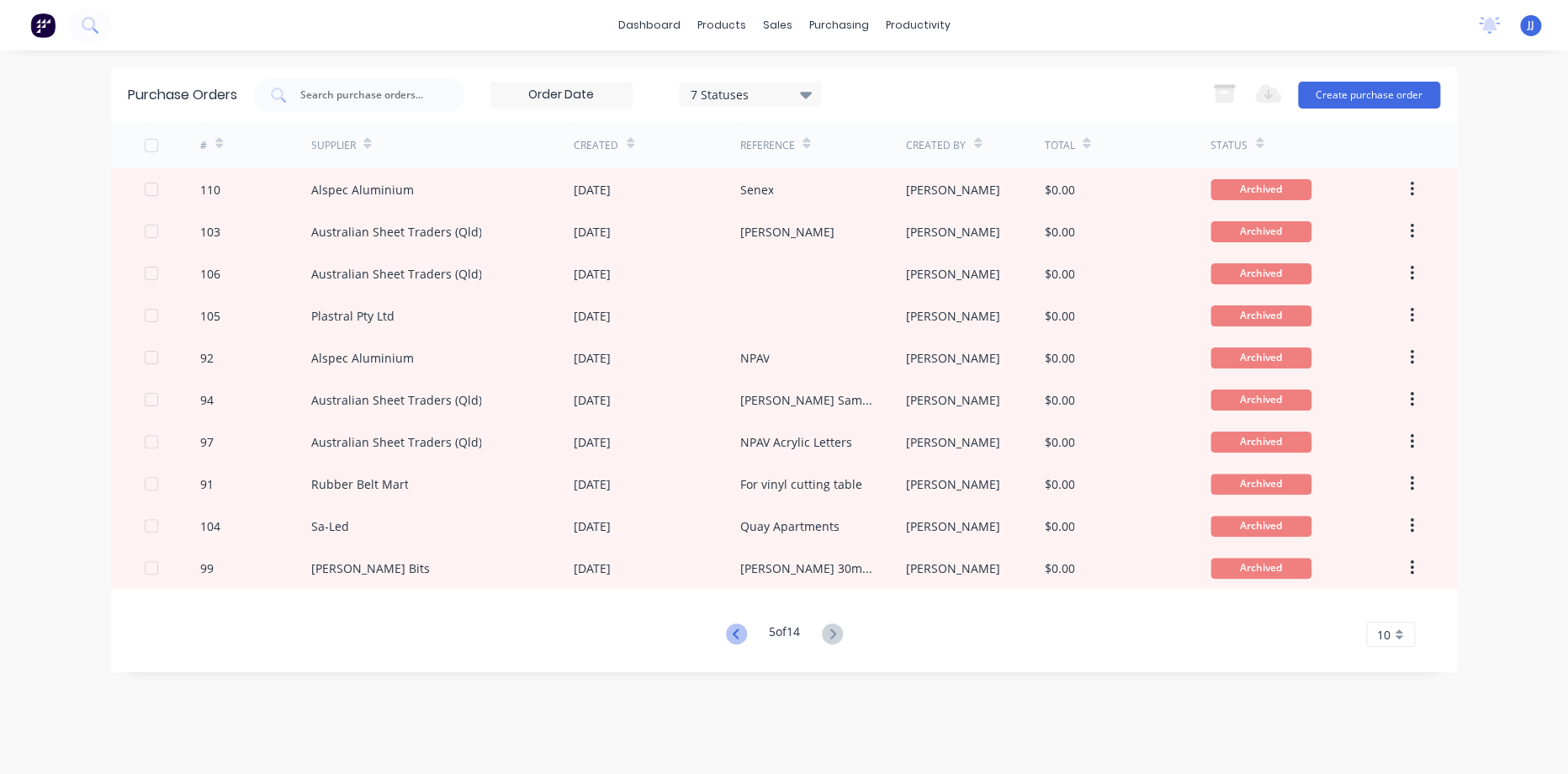
click at [734, 635] on icon at bounding box center [737, 634] width 22 height 22
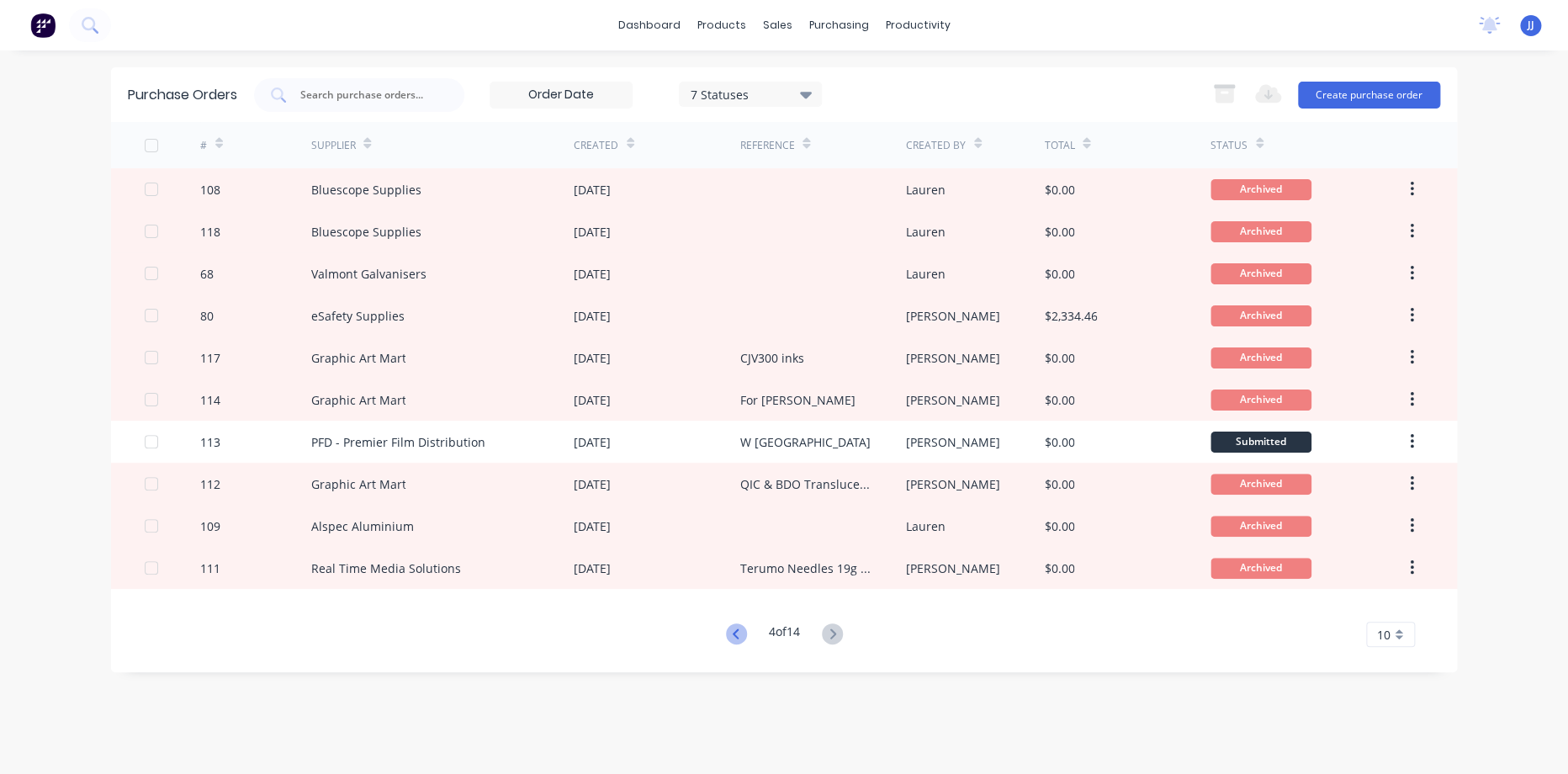
click at [733, 633] on icon at bounding box center [737, 634] width 22 height 22
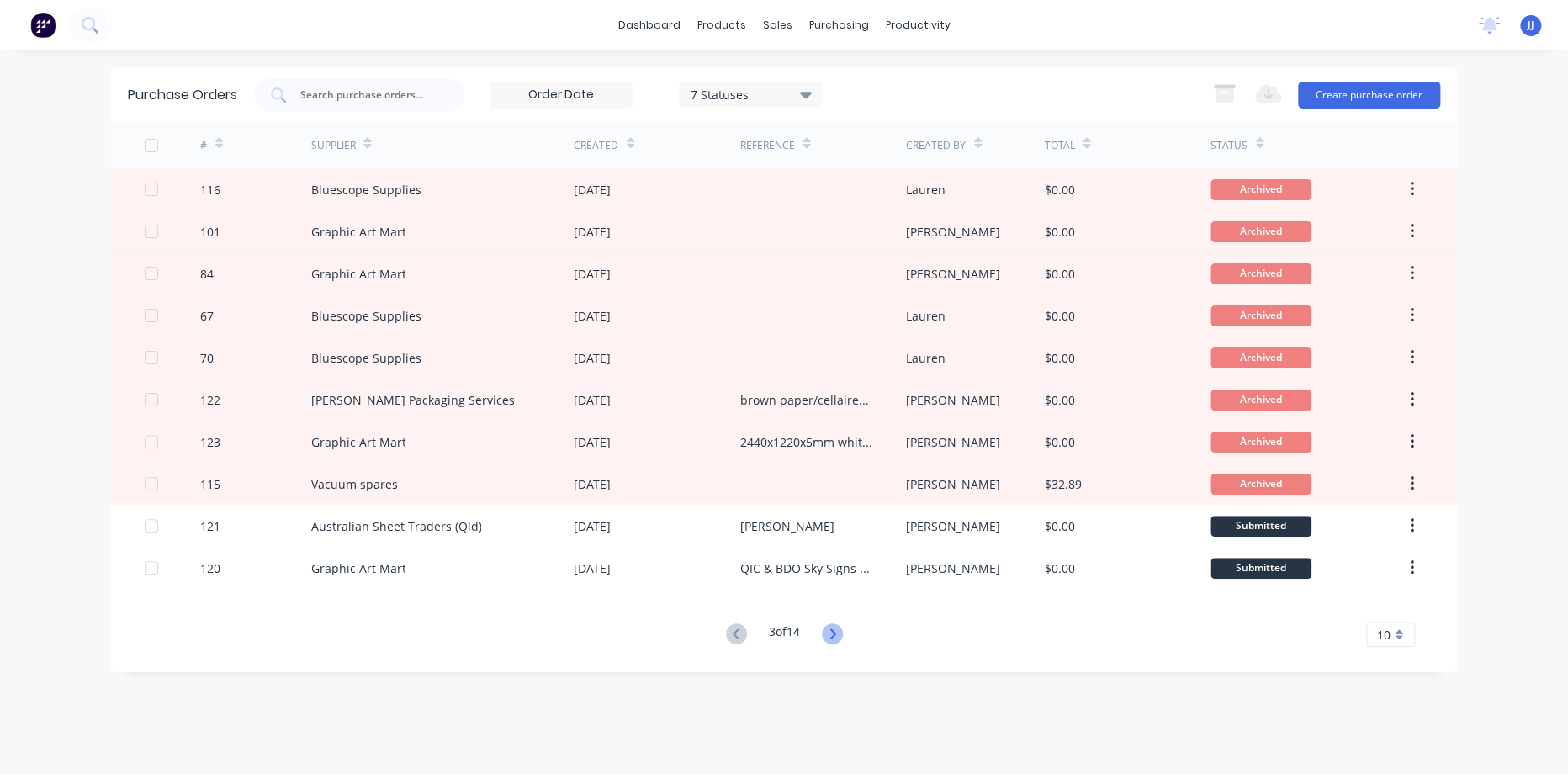
click at [826, 633] on icon at bounding box center [833, 634] width 22 height 22
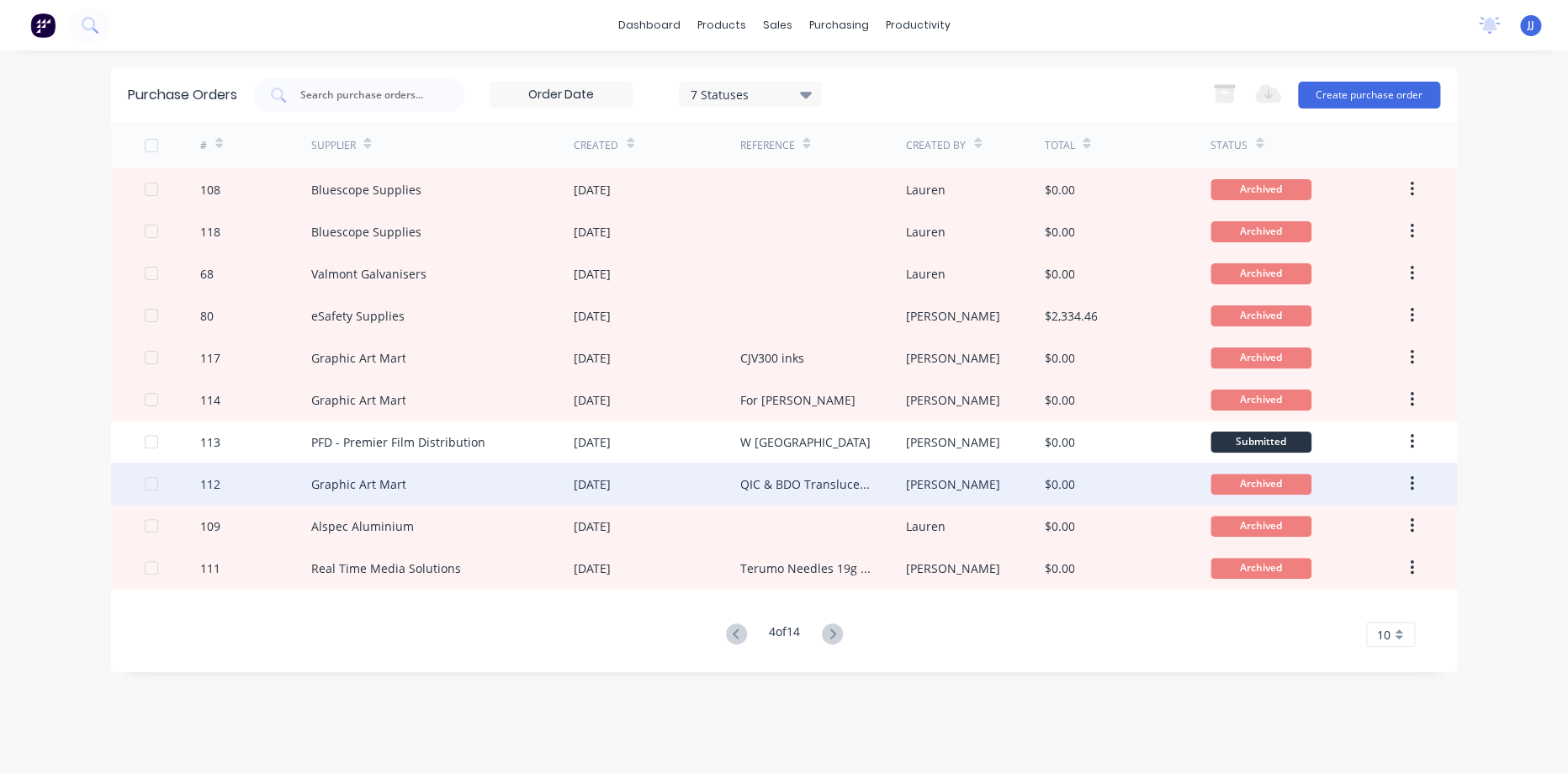
click at [865, 492] on div "QIC & BDO Translucent Vinyl" at bounding box center [805, 484] width 132 height 18
type textarea "x"
